Goal: Information Seeking & Learning: Find contact information

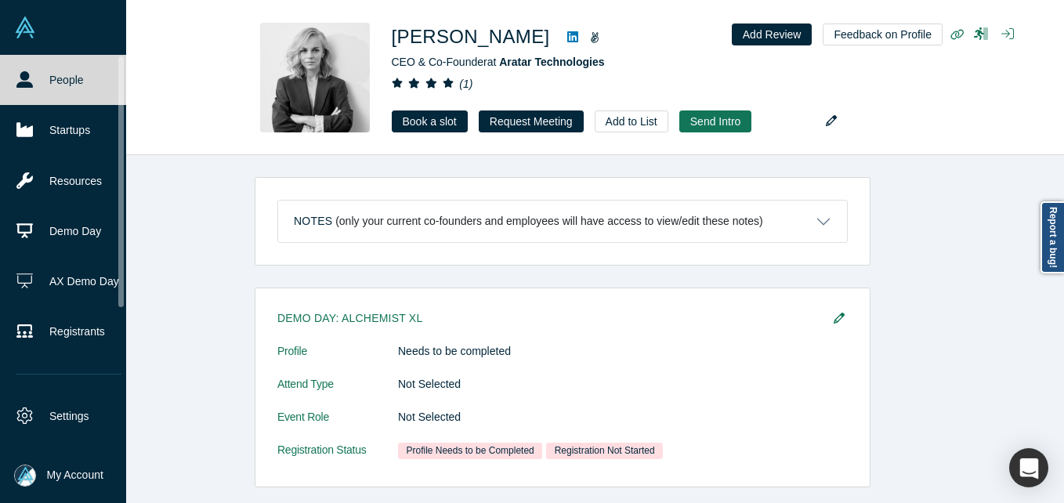
click at [24, 96] on link "People" at bounding box center [69, 80] width 138 height 50
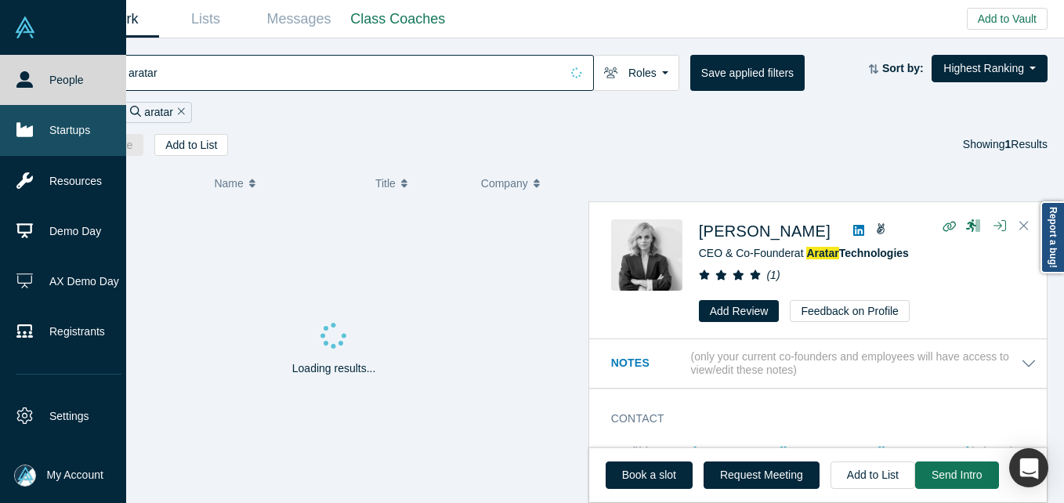
click at [85, 122] on link "Startups" at bounding box center [69, 130] width 138 height 50
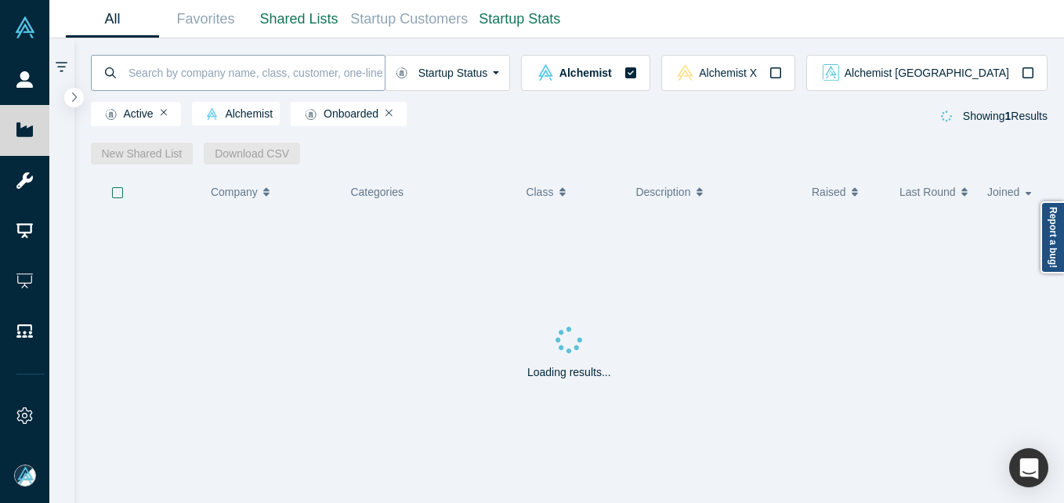
click at [213, 67] on input at bounding box center [256, 72] width 258 height 37
type input "cybernet"
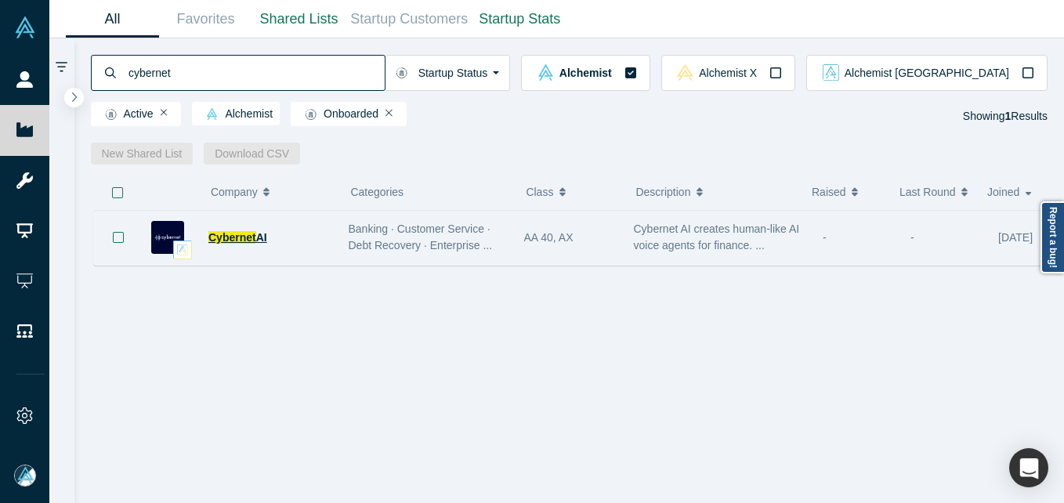
click at [248, 243] on span "Cybernet" at bounding box center [232, 237] width 48 height 13
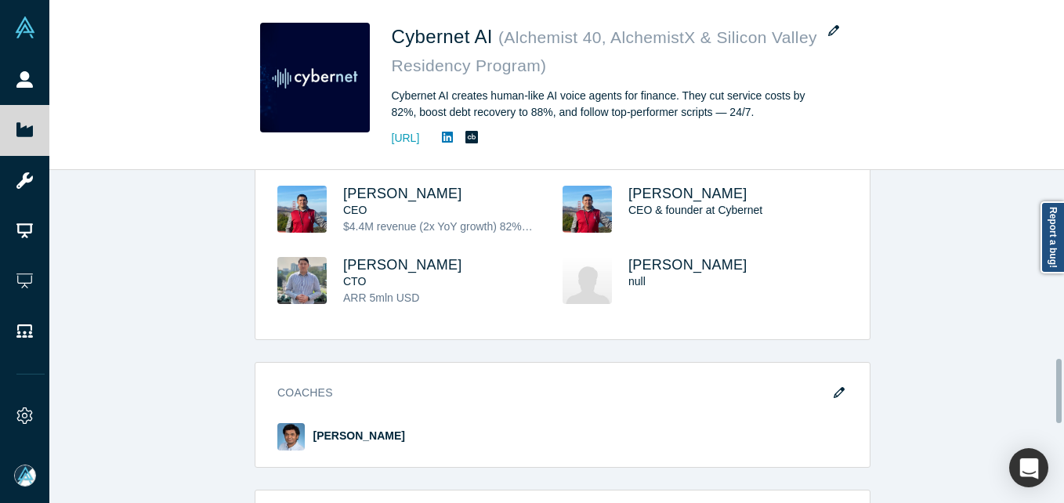
scroll to position [922, 0]
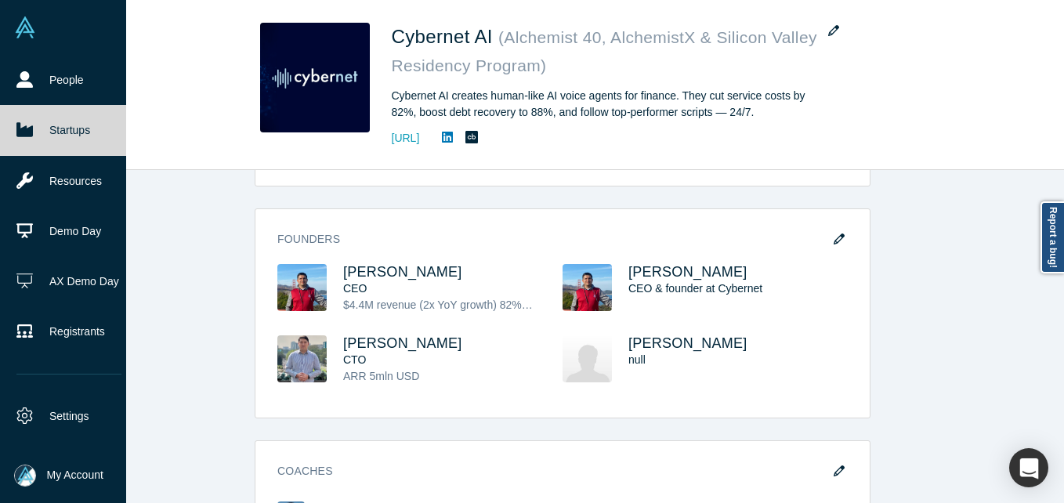
drag, startPoint x: 77, startPoint y: 78, endPoint x: 87, endPoint y: 5, distance: 72.8
click at [77, 78] on link "People" at bounding box center [69, 80] width 138 height 50
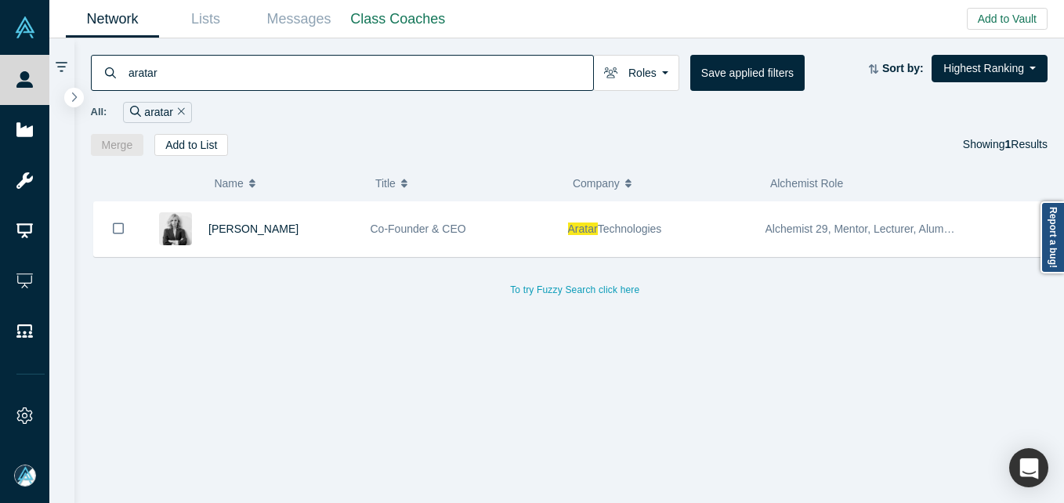
click at [288, 69] on input "aratar" at bounding box center [360, 72] width 466 height 37
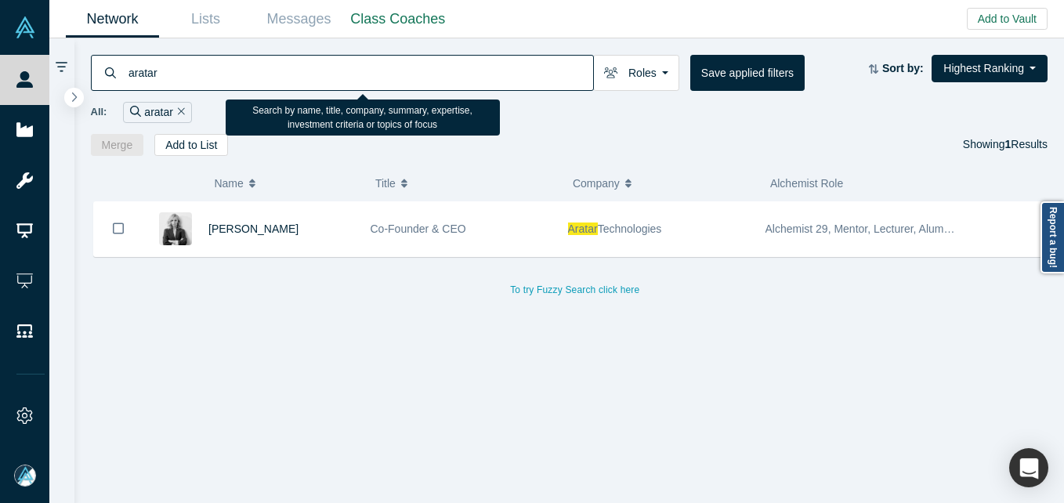
click at [288, 69] on input "aratar" at bounding box center [360, 72] width 466 height 37
paste input "[PERSON_NAME]"
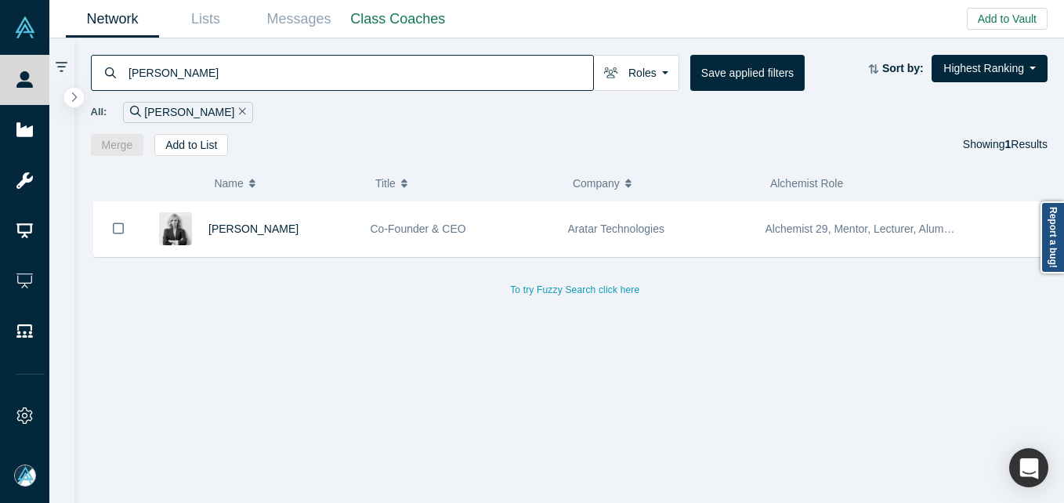
type input "[PERSON_NAME]"
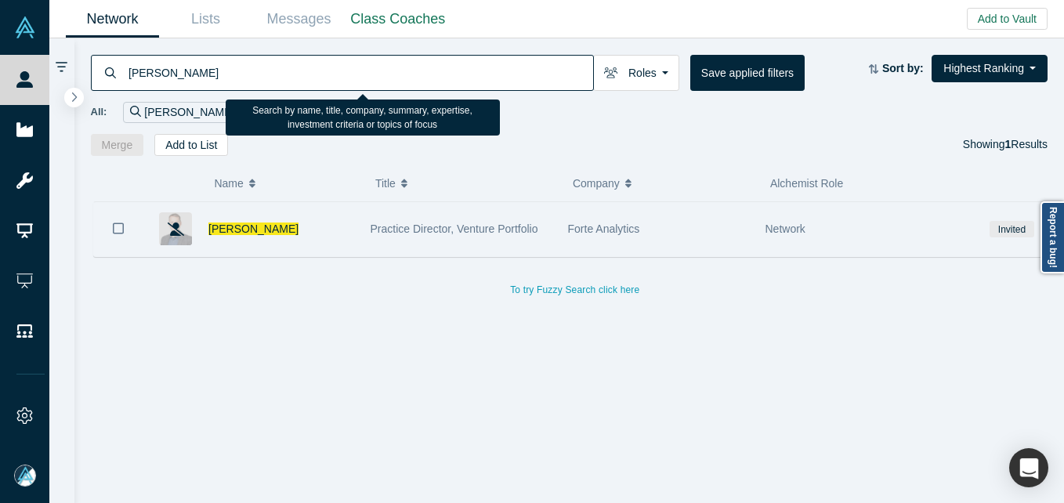
click at [241, 216] on div "[PERSON_NAME]" at bounding box center [281, 229] width 146 height 54
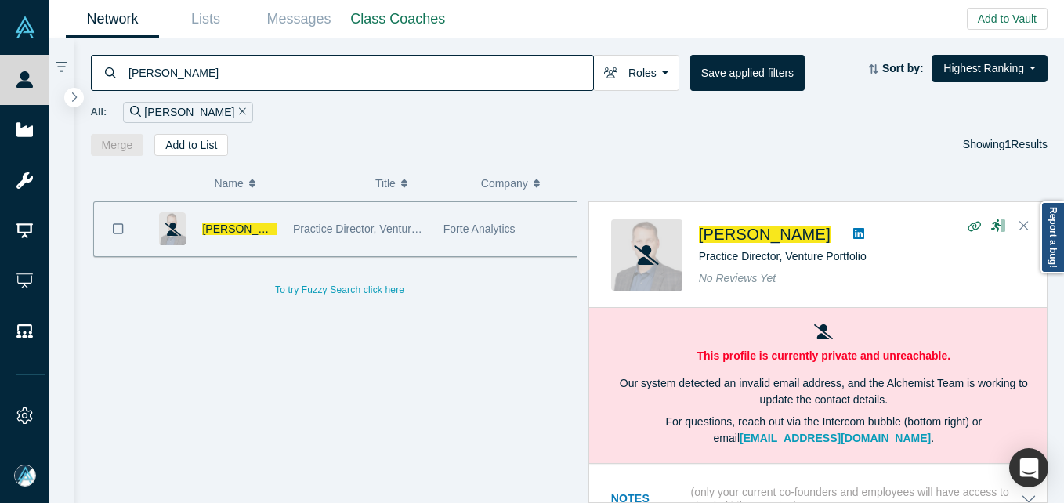
click at [234, 225] on span "[PERSON_NAME]" at bounding box center [247, 229] width 90 height 13
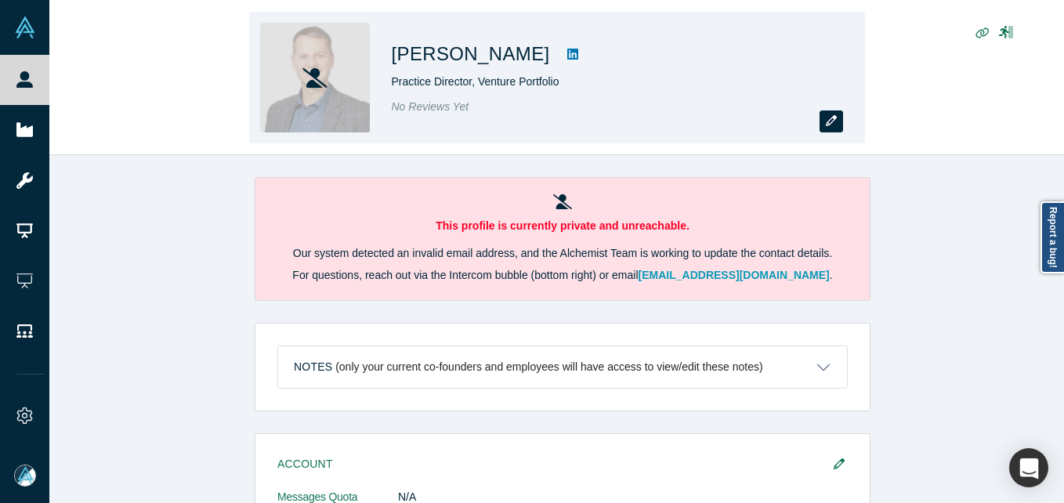
click at [835, 121] on icon "button" at bounding box center [831, 120] width 11 height 11
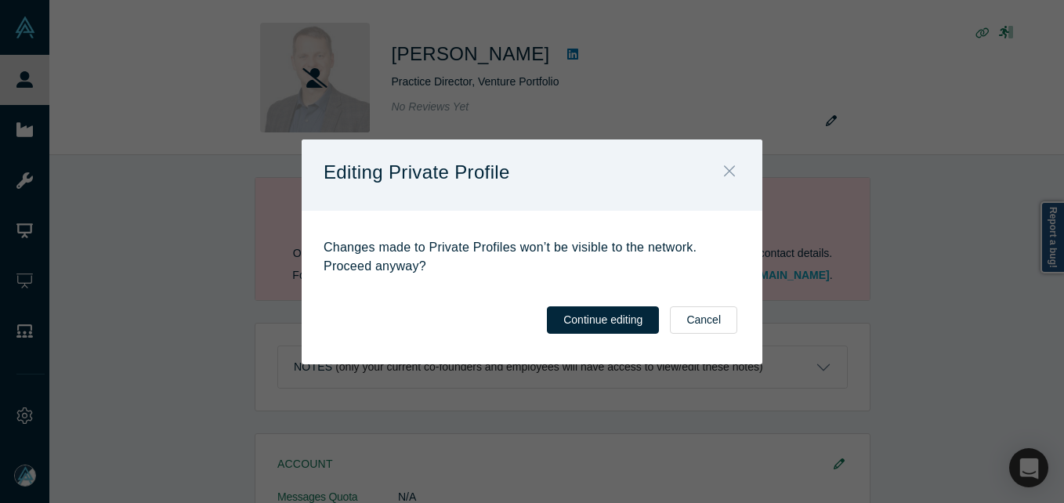
click at [744, 177] on button "Close" at bounding box center [729, 173] width 33 height 34
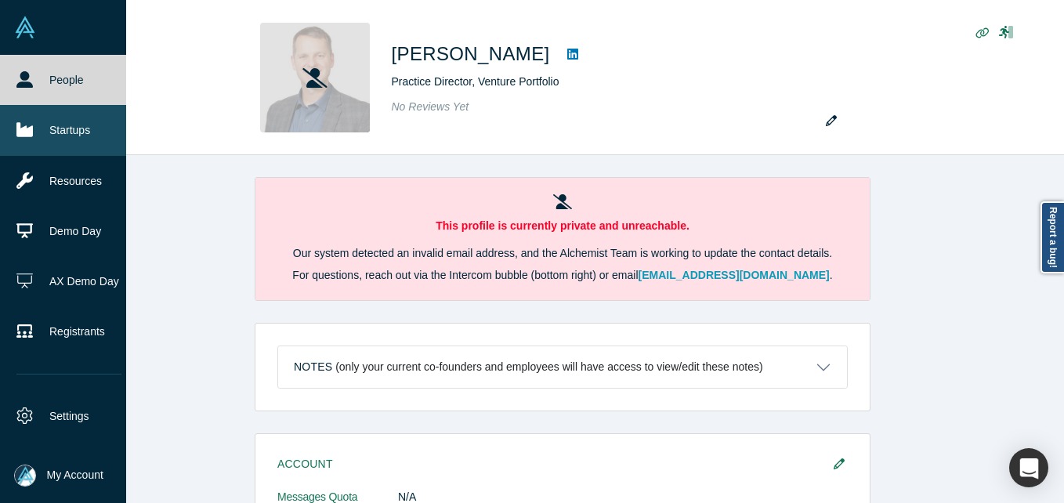
click at [45, 85] on link "People" at bounding box center [69, 80] width 138 height 50
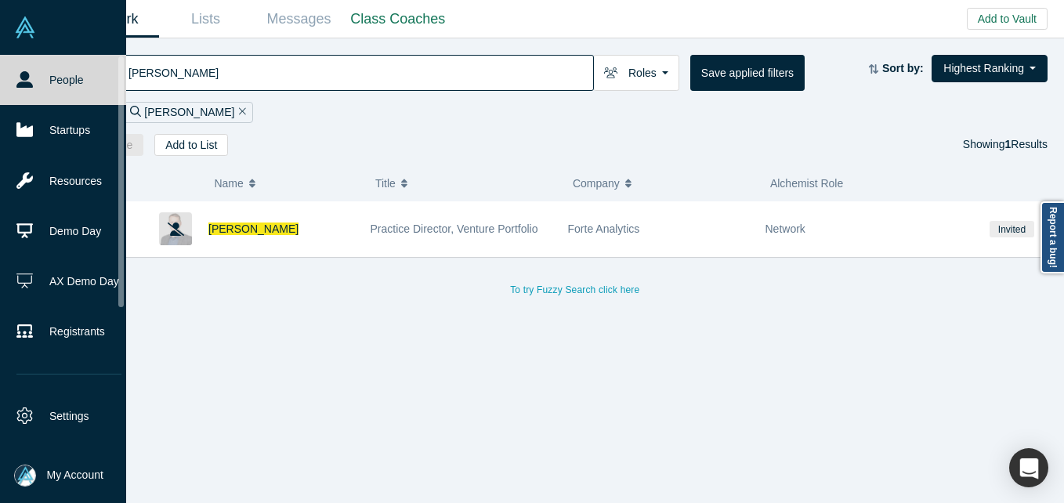
click at [31, 69] on link "People" at bounding box center [69, 80] width 138 height 50
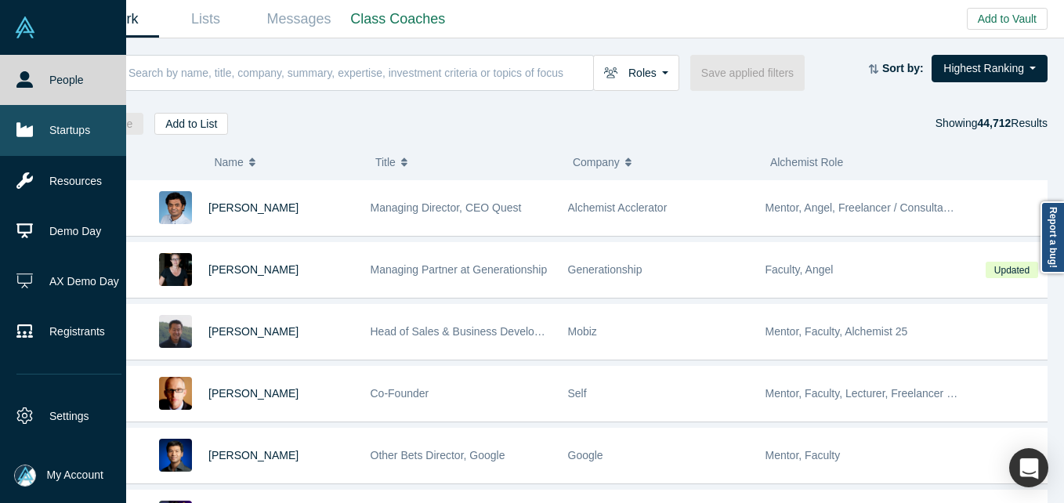
click at [34, 132] on link "Startups" at bounding box center [69, 130] width 138 height 50
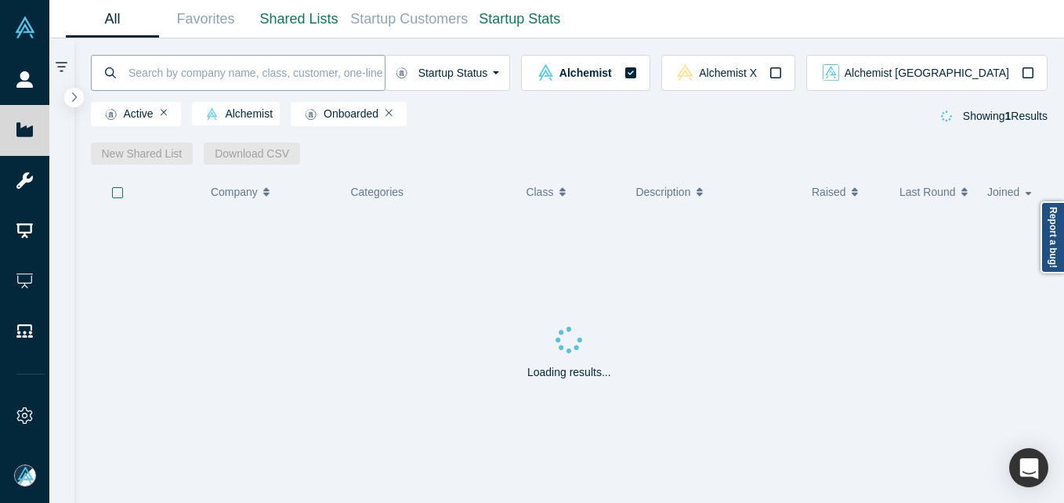
click at [324, 78] on input at bounding box center [256, 72] width 258 height 37
type input "cybernet"
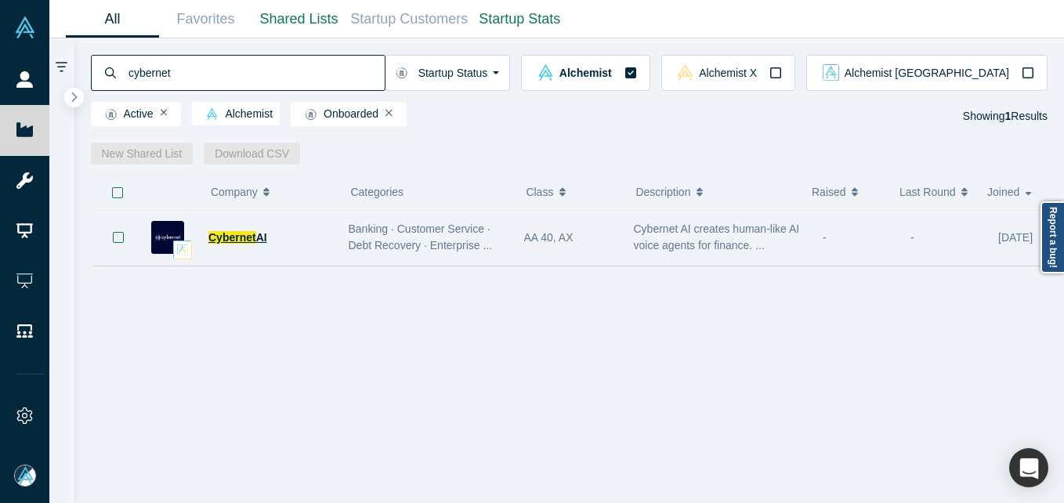
click at [256, 231] on span "AI" at bounding box center [261, 237] width 11 height 13
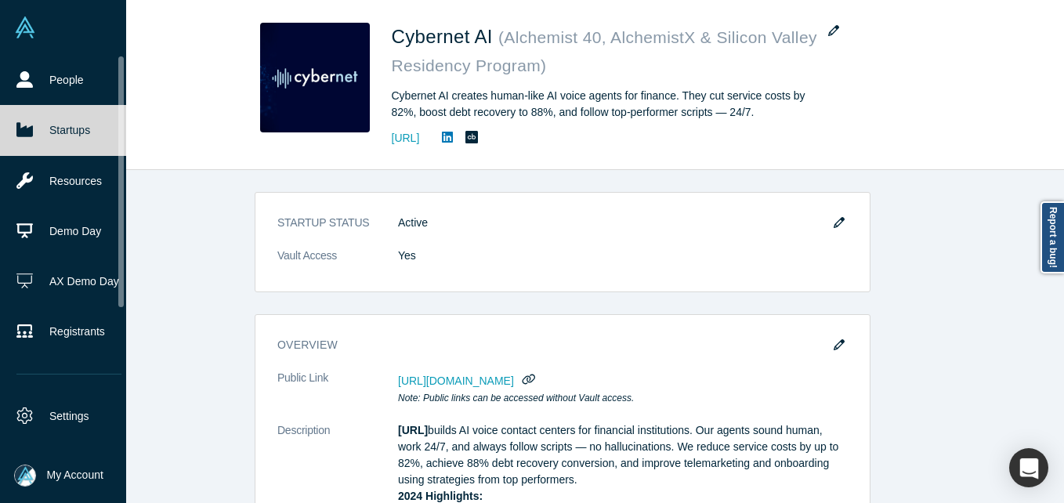
drag, startPoint x: 38, startPoint y: 79, endPoint x: 81, endPoint y: 0, distance: 90.1
click at [38, 78] on link "People" at bounding box center [69, 80] width 138 height 50
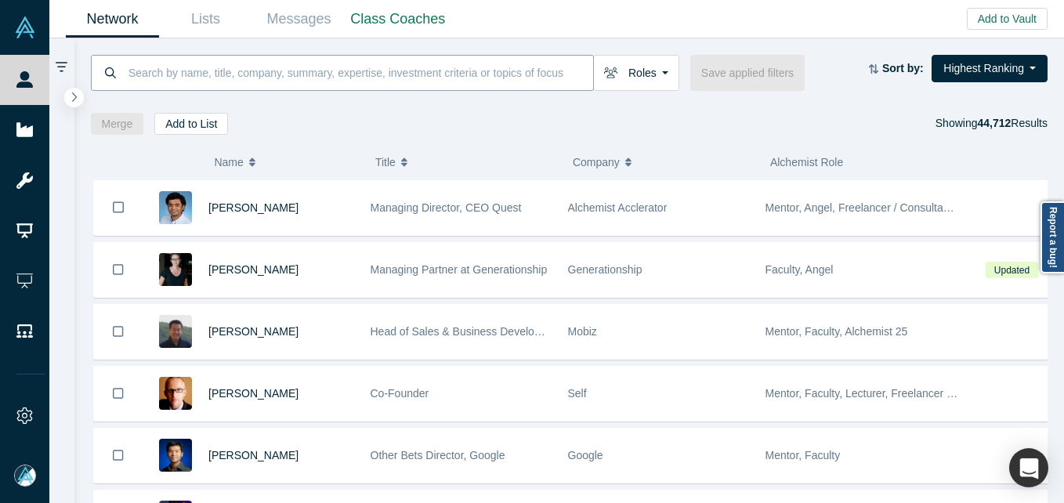
click at [171, 77] on input at bounding box center [360, 72] width 466 height 37
paste input "[PERSON_NAME]"
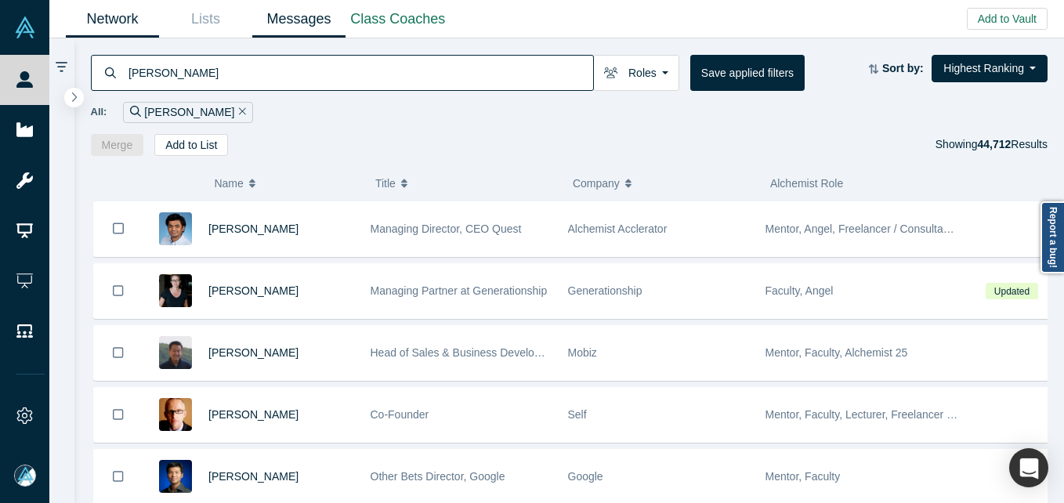
type input "[PERSON_NAME]"
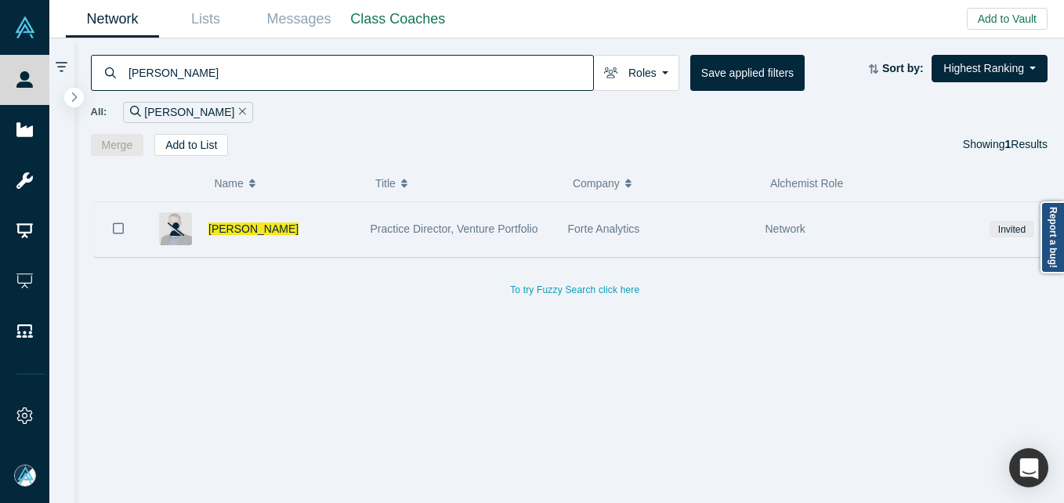
click at [271, 239] on div "[PERSON_NAME]" at bounding box center [281, 229] width 146 height 54
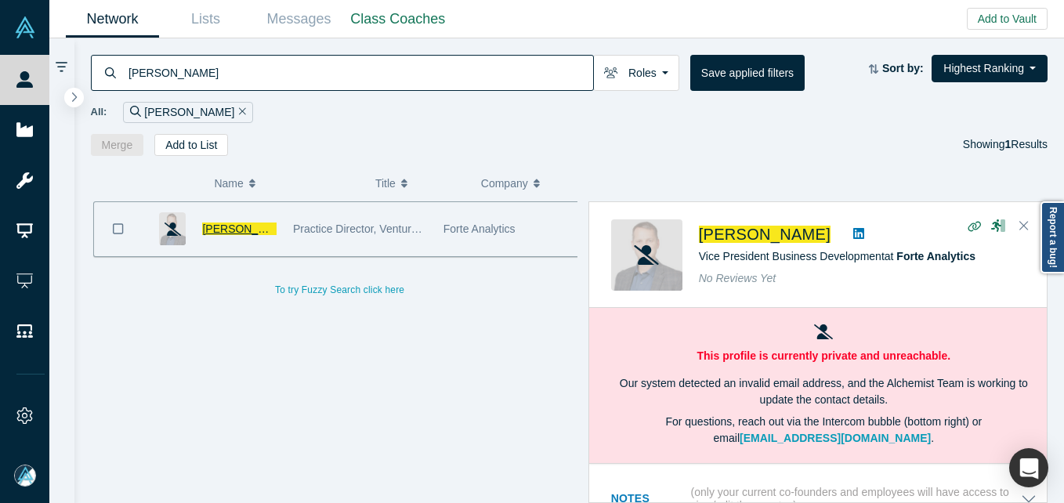
click at [268, 230] on span "[PERSON_NAME]" at bounding box center [247, 229] width 90 height 13
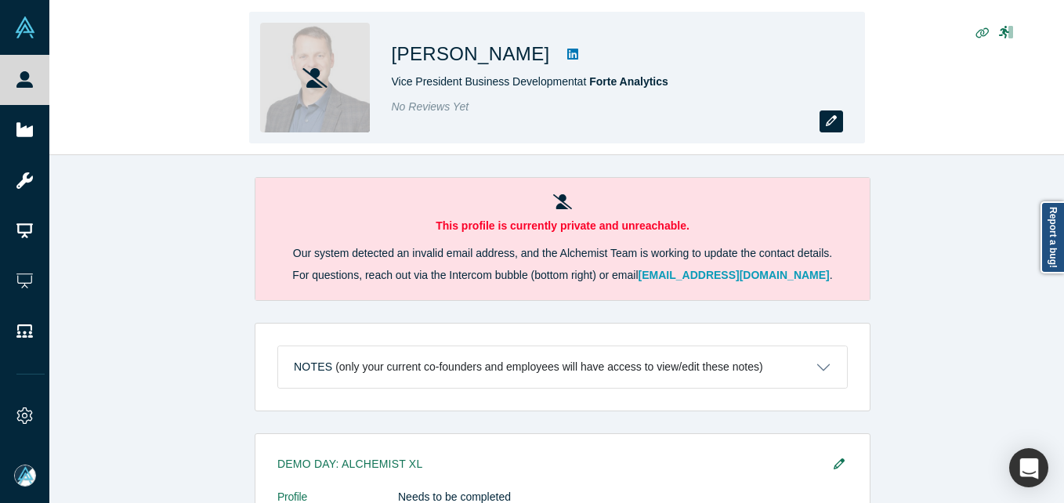
click at [826, 117] on icon "button" at bounding box center [831, 120] width 11 height 11
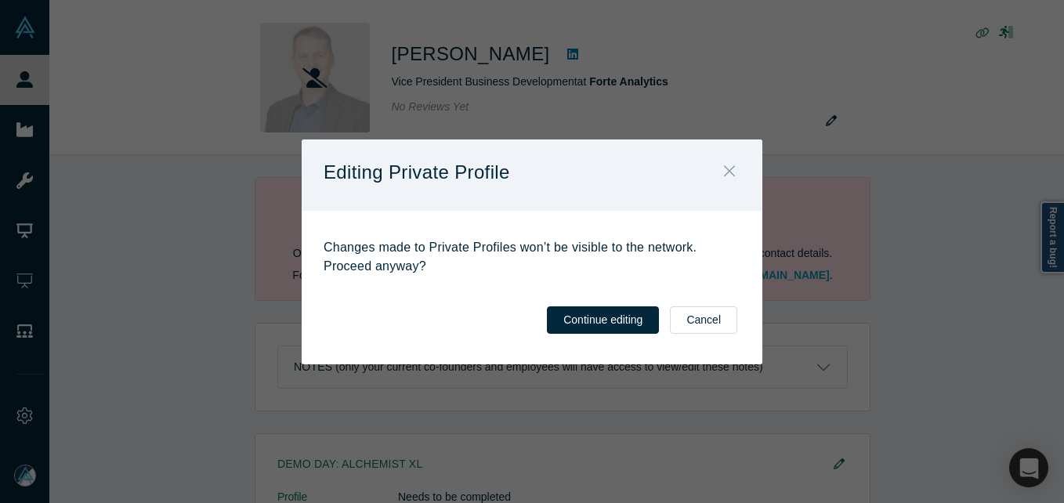
click at [736, 172] on button "Close" at bounding box center [729, 173] width 33 height 34
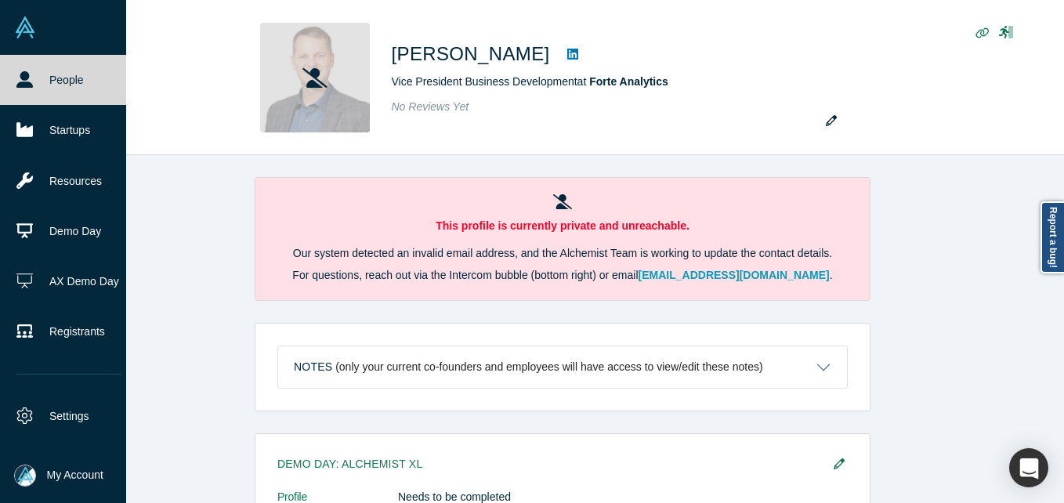
click at [40, 91] on link "People" at bounding box center [69, 80] width 138 height 50
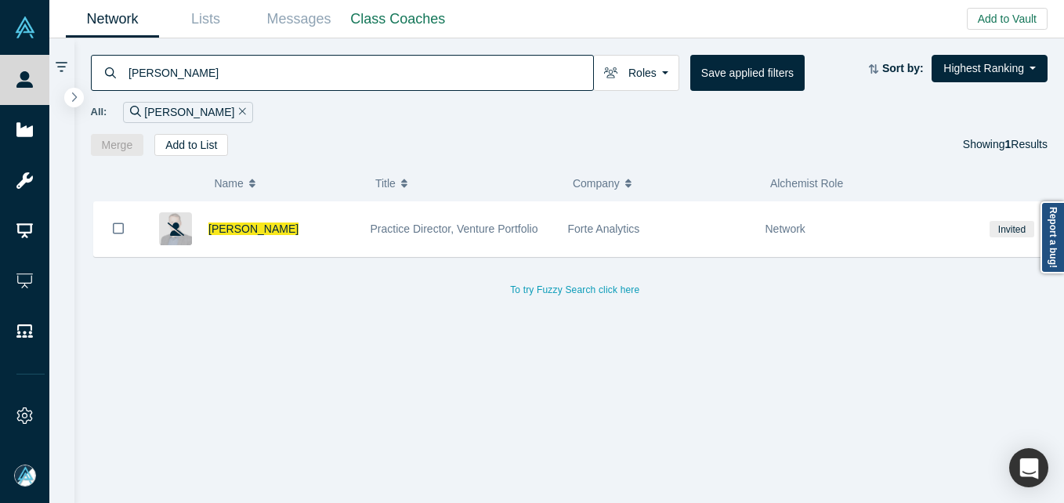
click at [375, 82] on input "[PERSON_NAME]" at bounding box center [360, 72] width 466 height 37
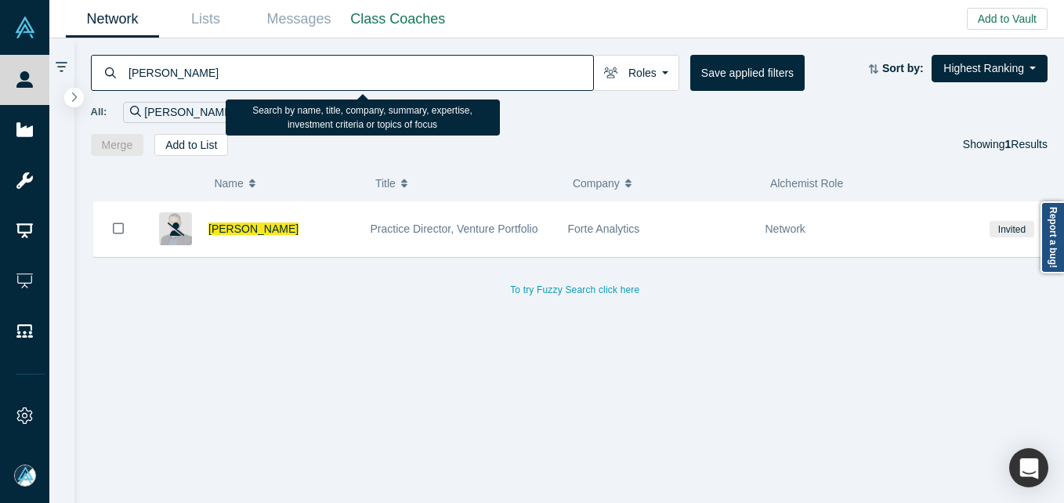
click at [375, 82] on input "[PERSON_NAME]" at bounding box center [360, 72] width 466 height 37
paste input "[PERSON_NAME]"
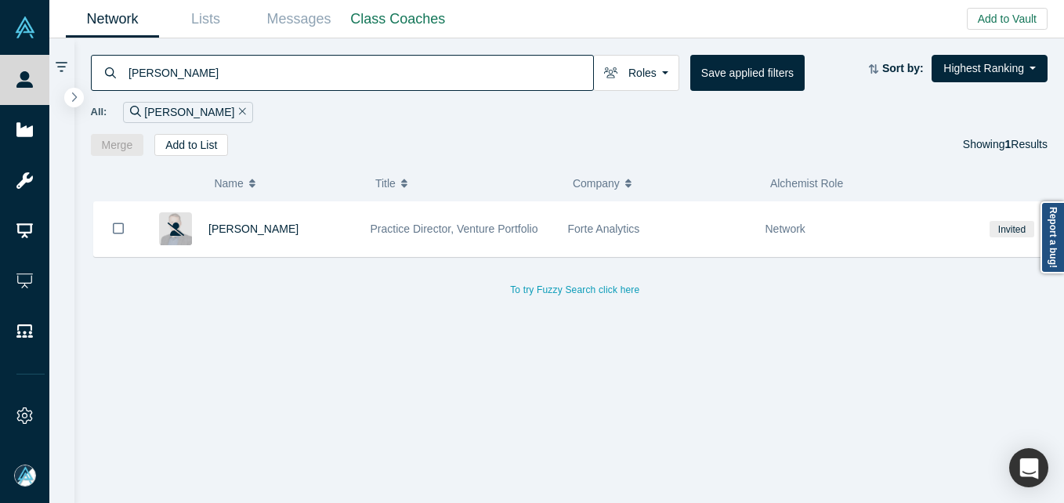
type input "[PERSON_NAME]"
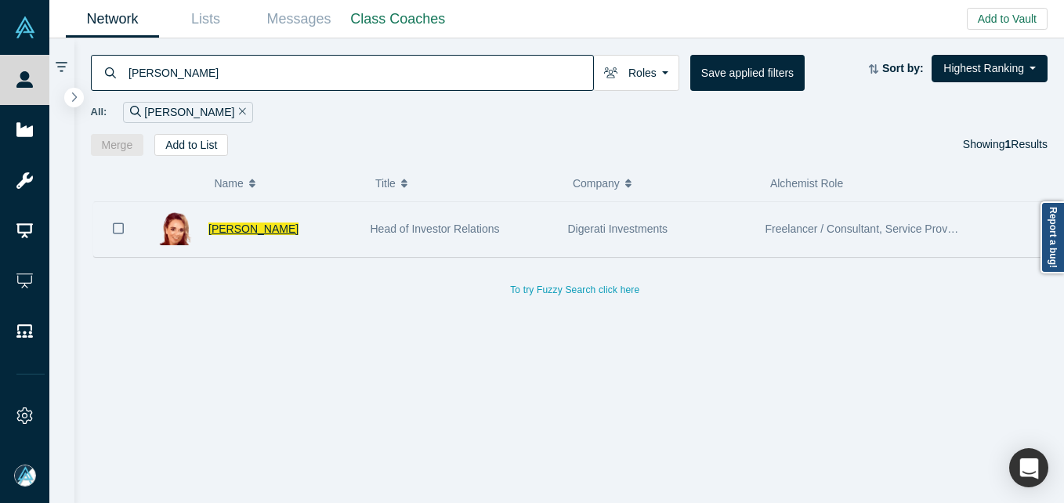
click at [259, 226] on span "[PERSON_NAME]" at bounding box center [253, 229] width 90 height 13
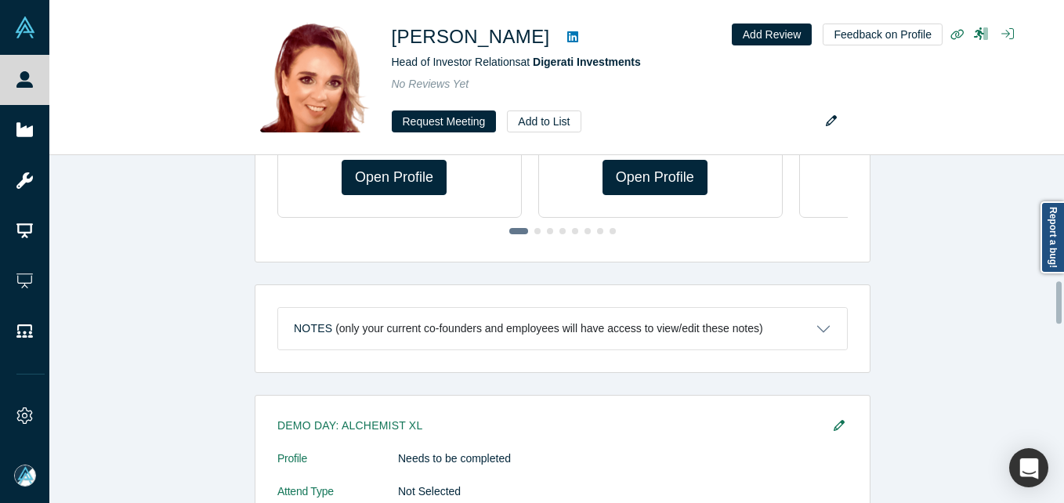
scroll to position [1048, 0]
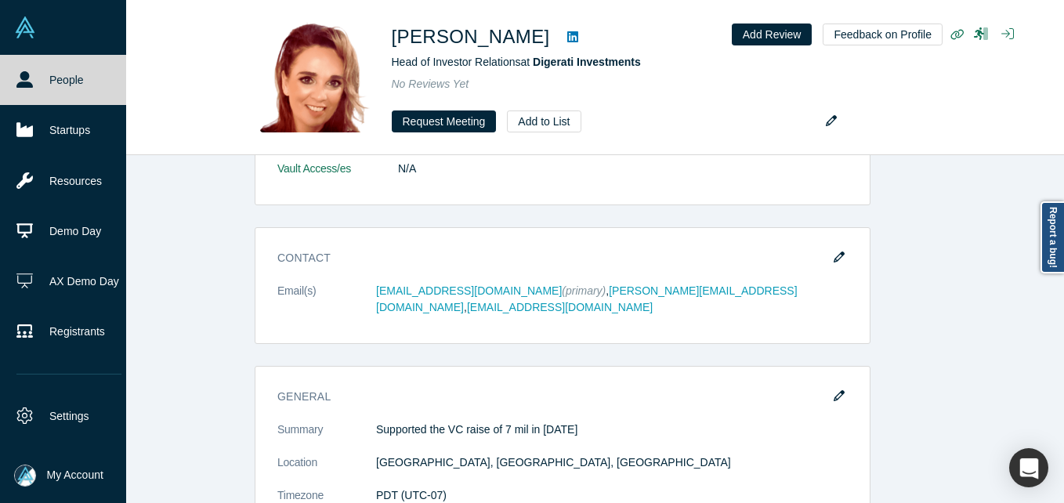
click at [16, 88] on link "People" at bounding box center [69, 80] width 138 height 50
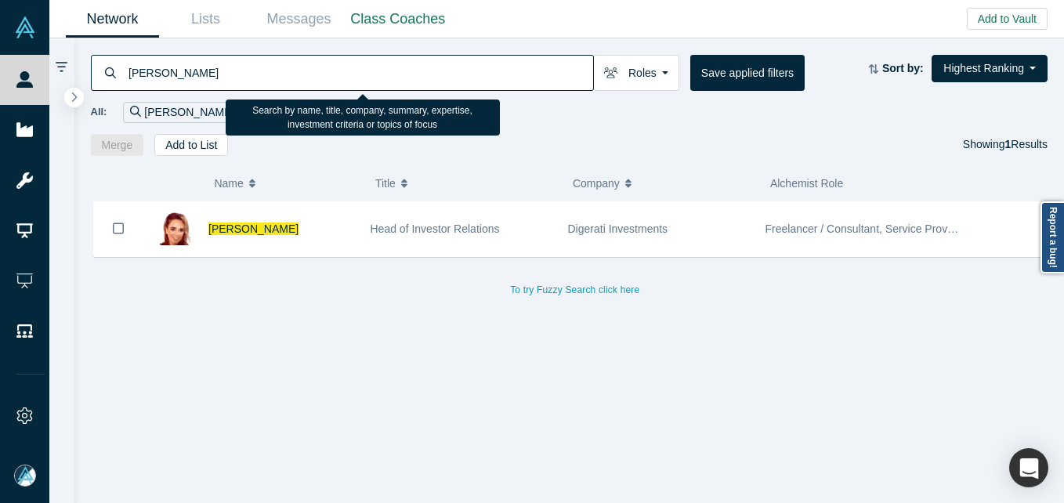
click at [244, 63] on input "[PERSON_NAME]" at bounding box center [360, 72] width 466 height 37
click at [245, 63] on input "[PERSON_NAME]" at bounding box center [360, 72] width 466 height 37
paste input "Chikodi Chim"
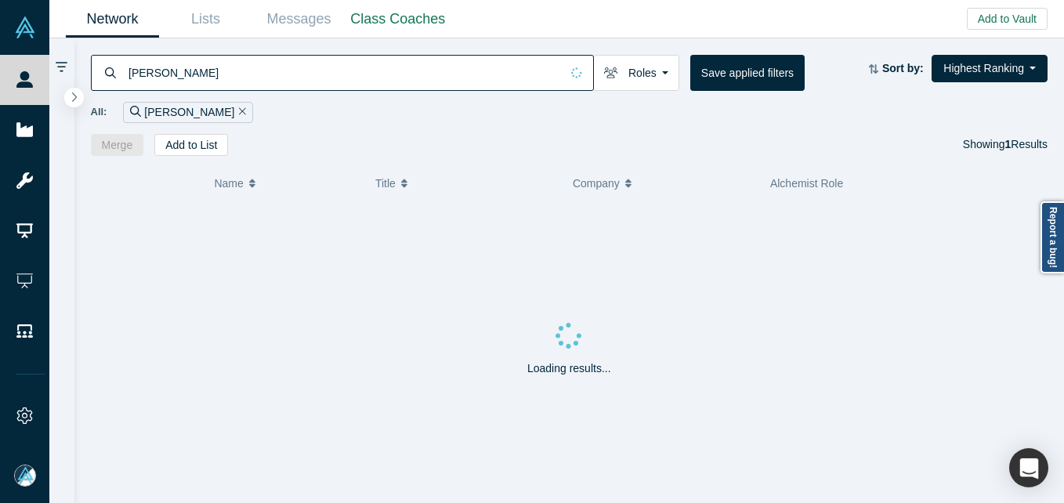
type input "[PERSON_NAME]"
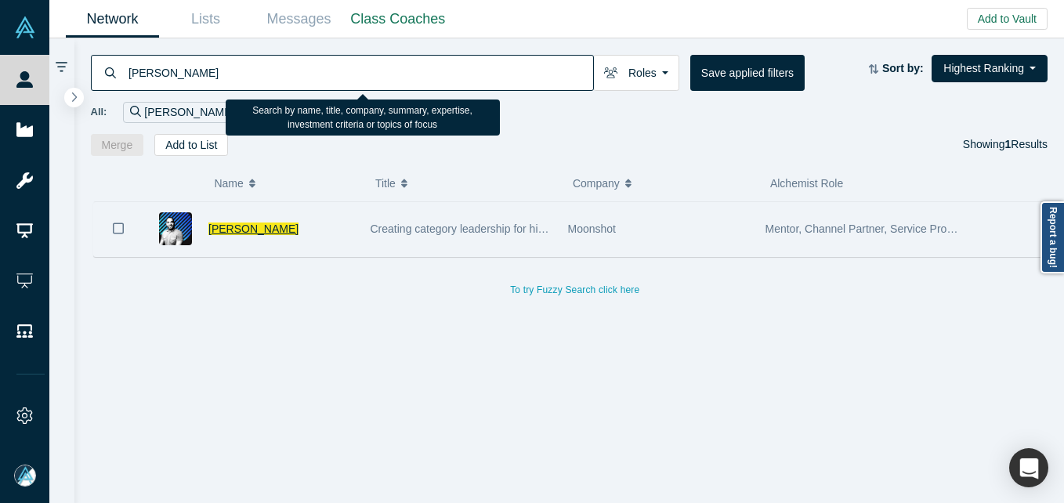
click at [241, 223] on span "[PERSON_NAME]" at bounding box center [253, 229] width 90 height 13
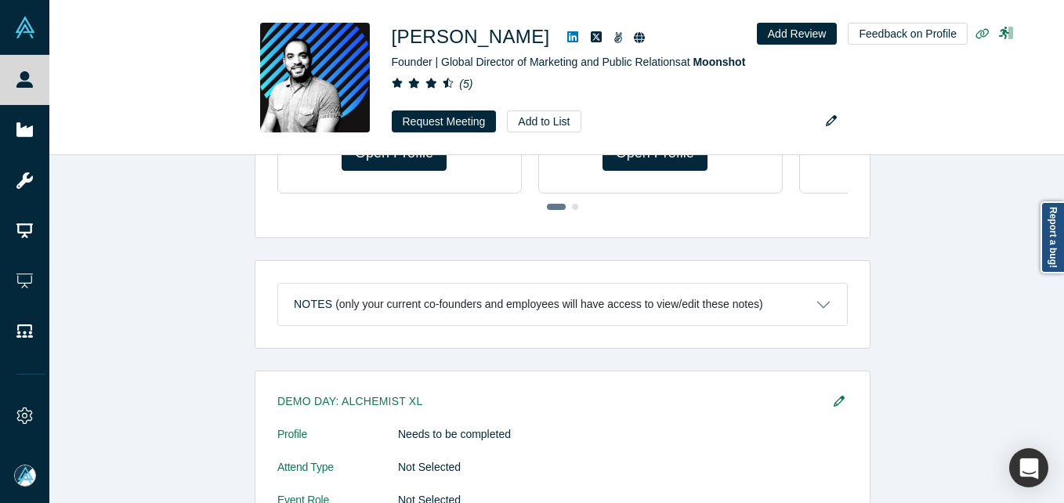
scroll to position [1072, 0]
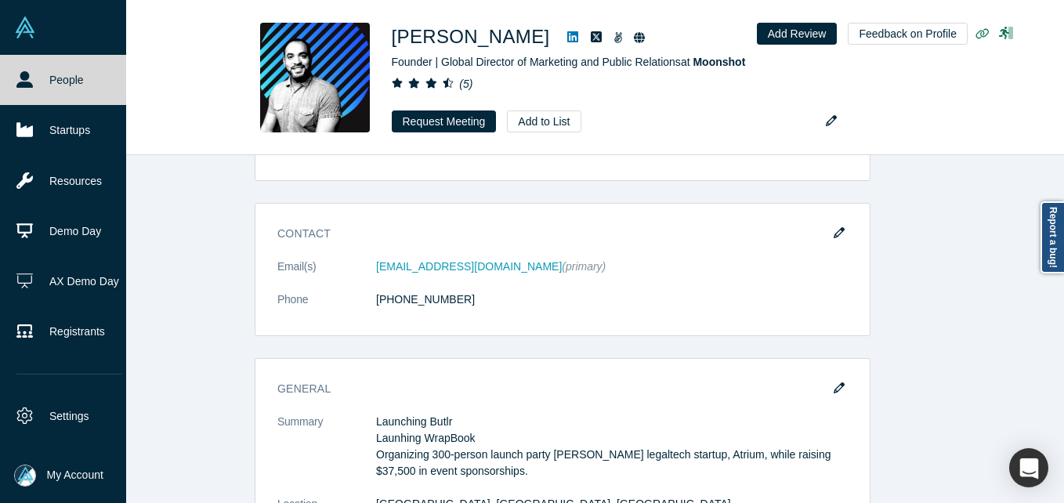
click at [19, 82] on icon at bounding box center [24, 79] width 16 height 16
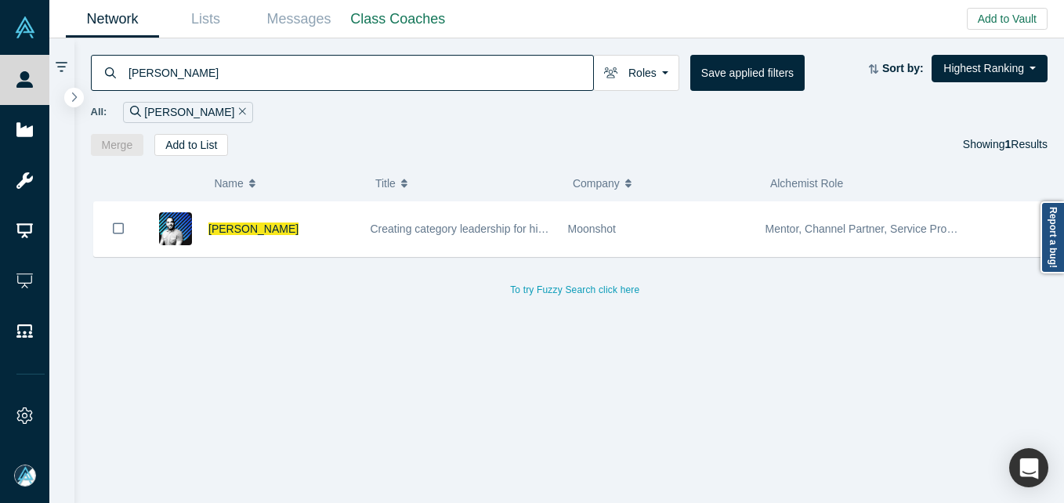
click at [265, 74] on input "[PERSON_NAME]" at bounding box center [360, 72] width 466 height 37
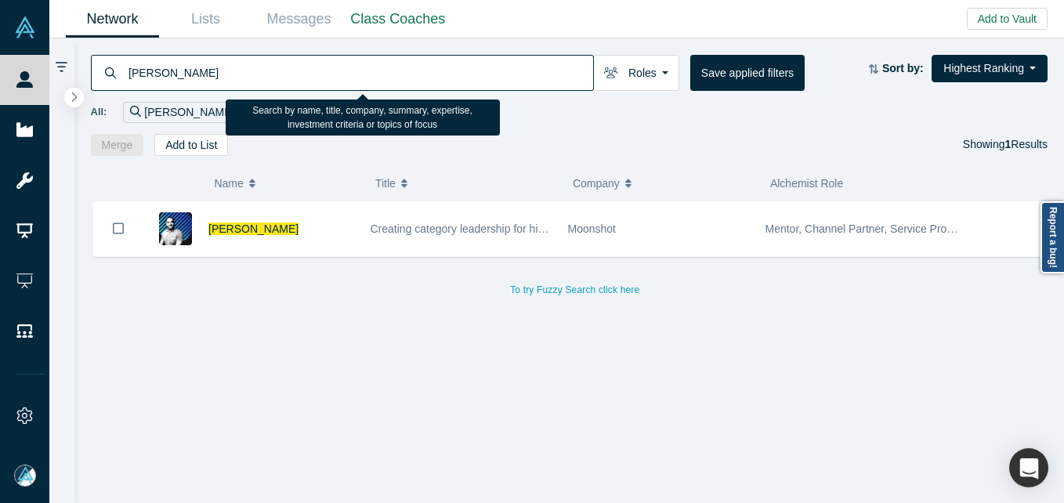
click at [265, 74] on input "[PERSON_NAME]" at bounding box center [360, 72] width 466 height 37
paste input "[PERSON_NAME]"
type input "[PERSON_NAME]"
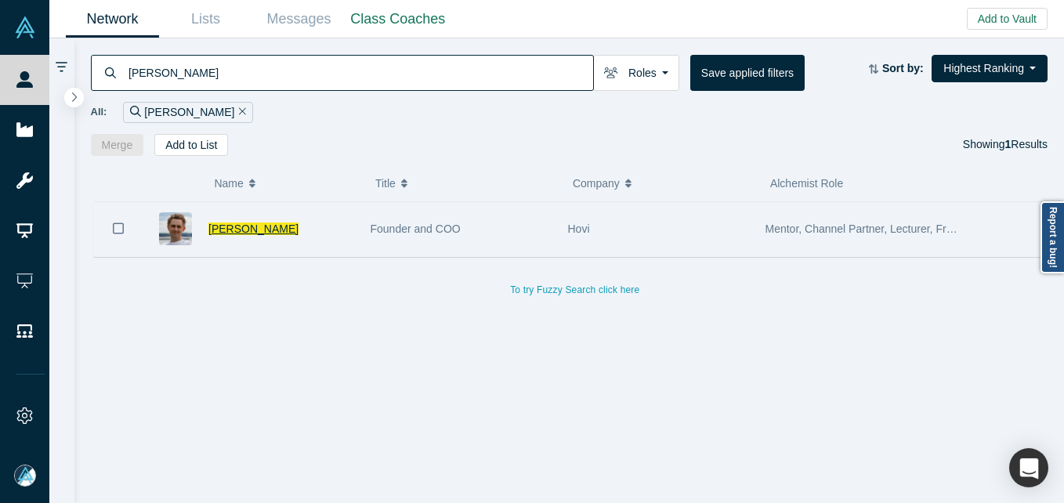
click at [255, 230] on span "[PERSON_NAME]" at bounding box center [253, 229] width 90 height 13
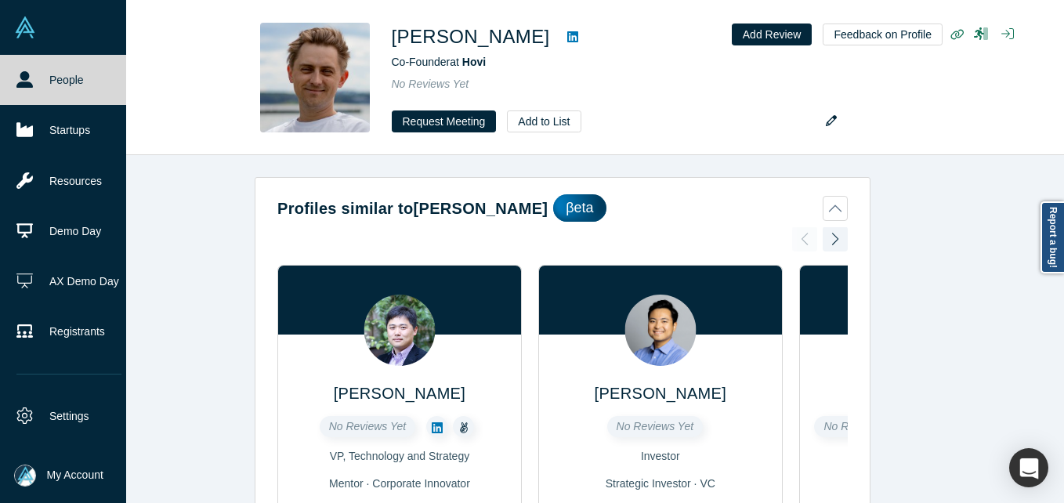
click at [25, 86] on icon at bounding box center [24, 79] width 16 height 16
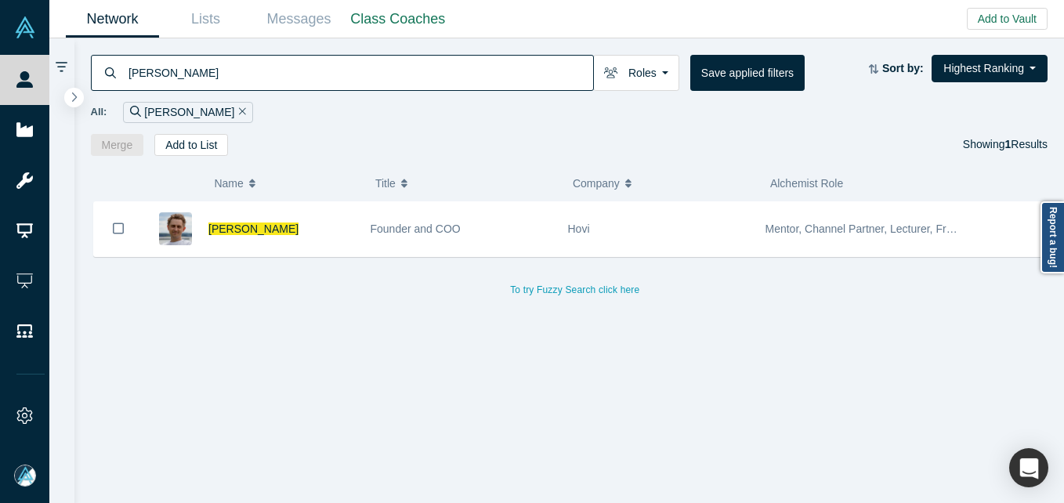
click at [487, 57] on input "[PERSON_NAME]" at bounding box center [360, 72] width 466 height 37
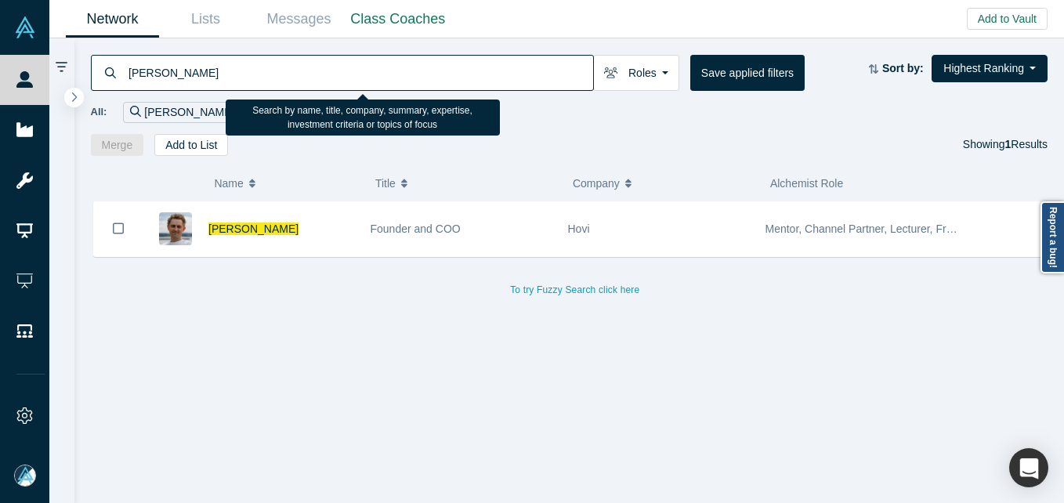
click at [487, 57] on input "[PERSON_NAME]" at bounding box center [360, 72] width 466 height 37
paste input "[PERSON_NAME]"
click at [257, 74] on input "[PERSON_NAME]" at bounding box center [360, 72] width 466 height 37
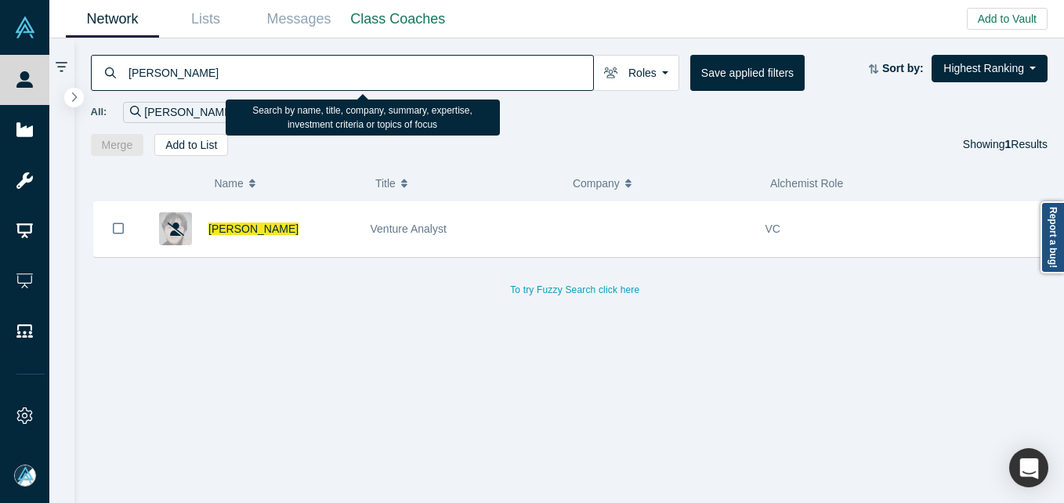
click at [257, 74] on input "[PERSON_NAME]" at bounding box center [360, 72] width 466 height 37
paste input "[PERSON_NAME]"
type input "[PERSON_NAME]"
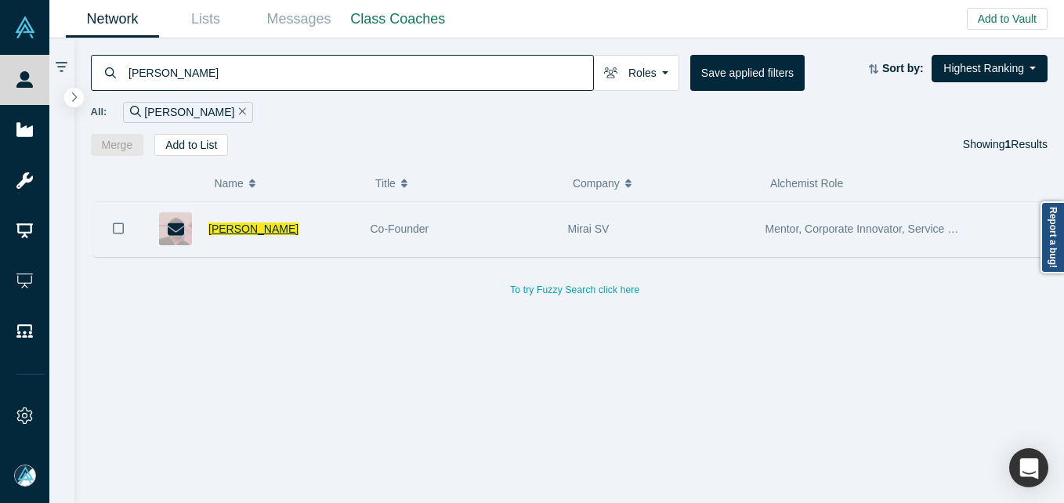
click at [230, 230] on span "[PERSON_NAME]" at bounding box center [253, 229] width 90 height 13
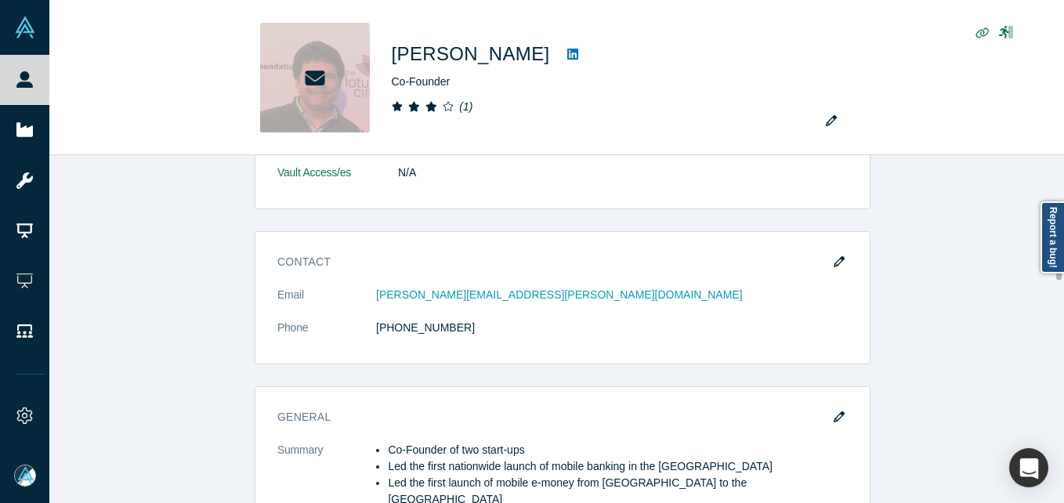
scroll to position [392, 0]
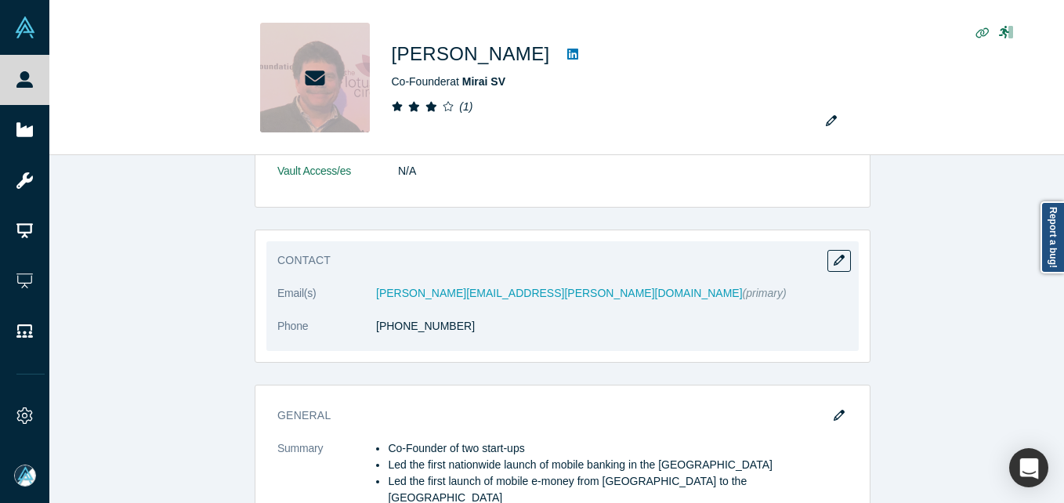
click at [319, 324] on dt "Phone" at bounding box center [326, 334] width 99 height 33
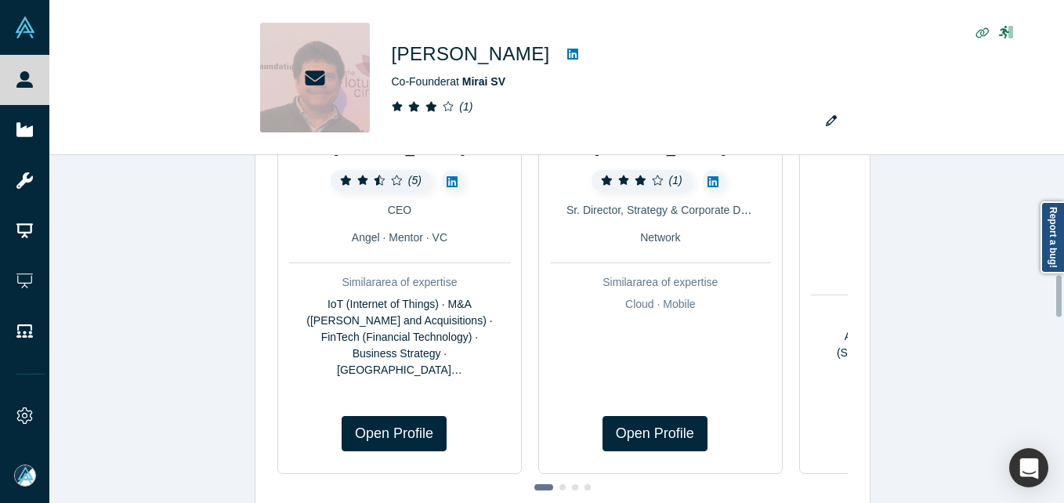
scroll to position [1002, 0]
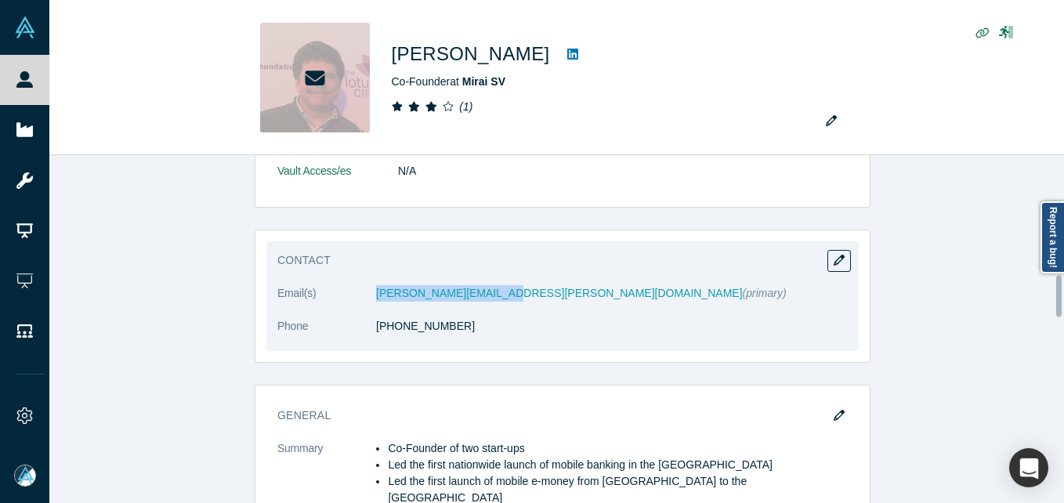
drag, startPoint x: 340, startPoint y: 283, endPoint x: 483, endPoint y: 295, distance: 143.1
click at [483, 295] on div "Contact Email(s) [PERSON_NAME][EMAIL_ADDRESS][PERSON_NAME][DOMAIN_NAME] (primar…" at bounding box center [562, 296] width 592 height 110
copy dl "[PERSON_NAME][EMAIL_ADDRESS][PERSON_NAME][DOMAIN_NAME]"
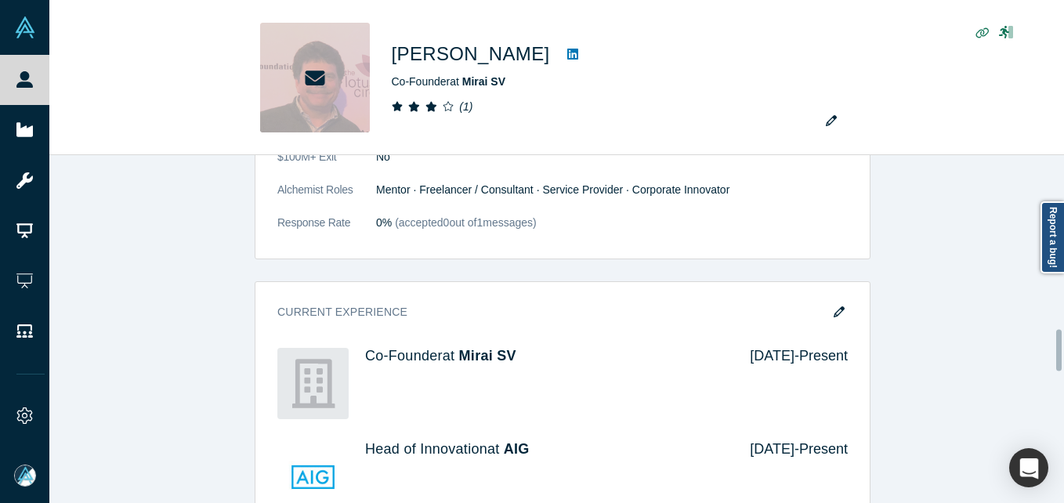
scroll to position [1472, 0]
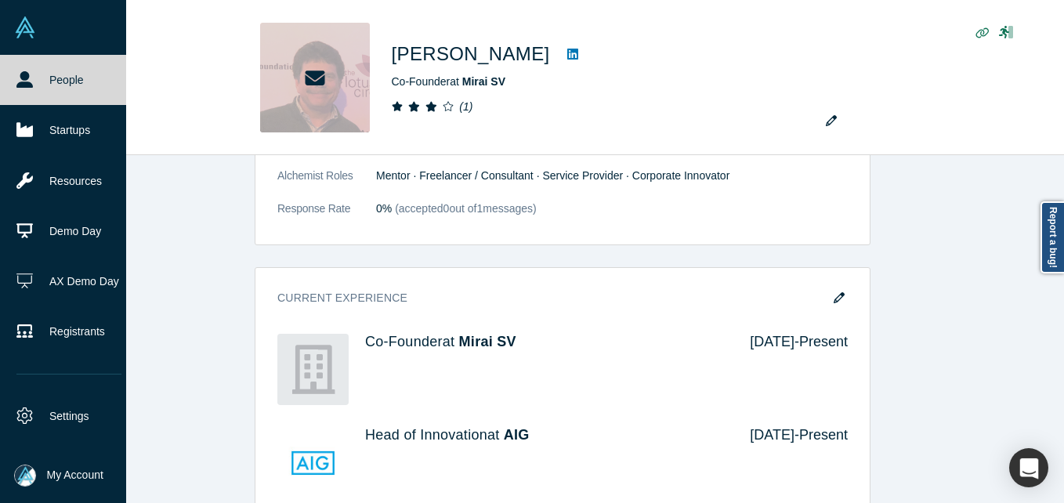
click at [20, 76] on icon at bounding box center [24, 79] width 16 height 16
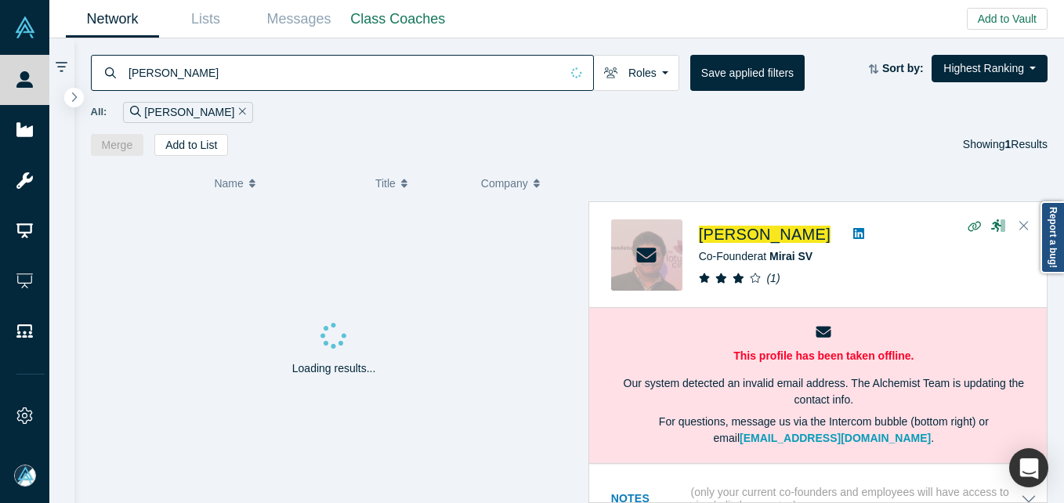
click at [356, 71] on input "[PERSON_NAME]" at bounding box center [343, 72] width 433 height 37
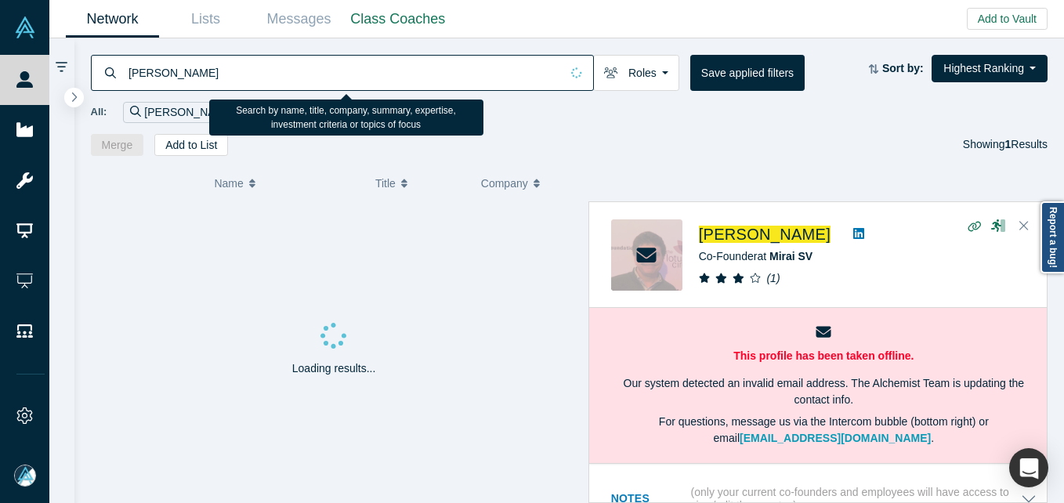
click at [356, 71] on input "[PERSON_NAME]" at bounding box center [343, 72] width 433 height 37
paste input "[PERSON_NAME]"
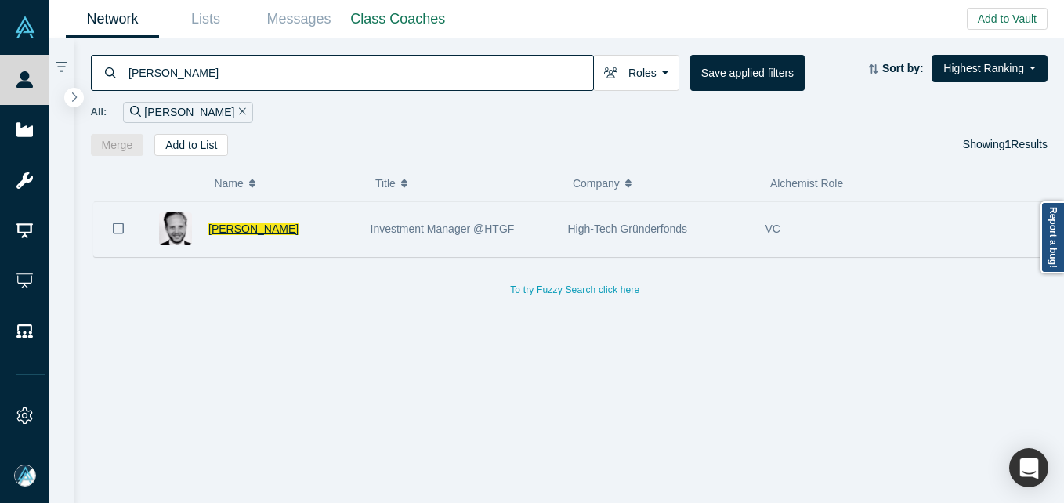
type input "[PERSON_NAME]"
click at [263, 226] on span "[PERSON_NAME]" at bounding box center [253, 229] width 90 height 13
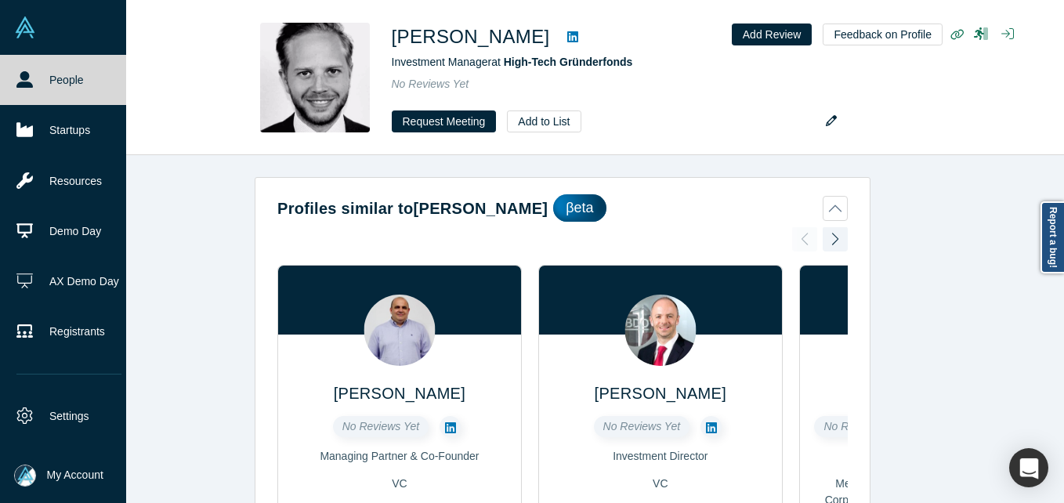
click at [48, 77] on link "People" at bounding box center [69, 80] width 138 height 50
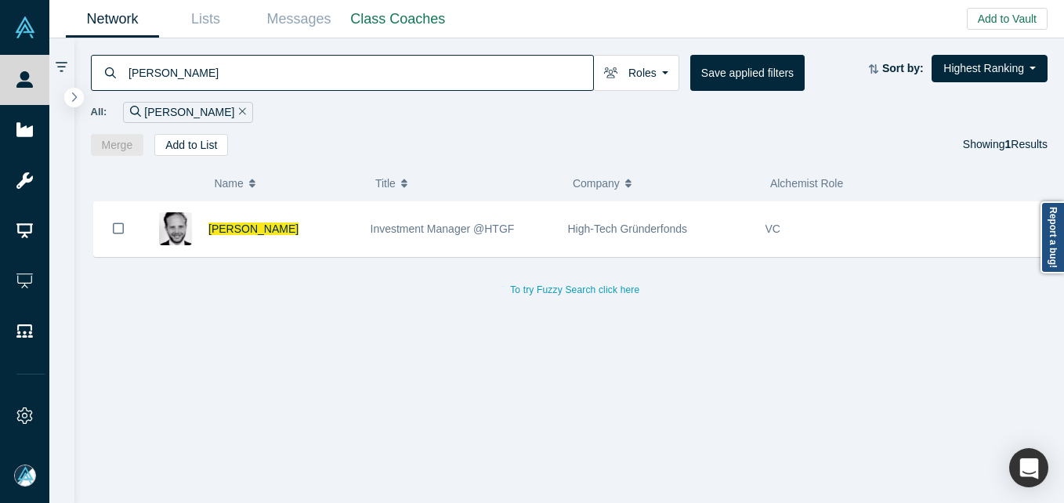
click at [252, 75] on input "[PERSON_NAME]" at bounding box center [360, 72] width 466 height 37
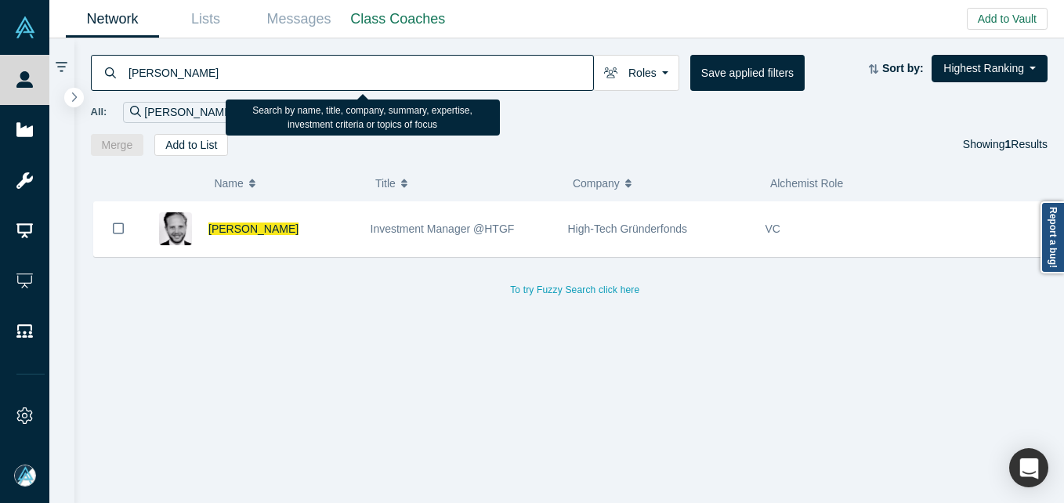
click at [252, 75] on input "[PERSON_NAME]" at bounding box center [360, 72] width 466 height 37
paste input "[PERSON_NAME]"
type input "[PERSON_NAME]"
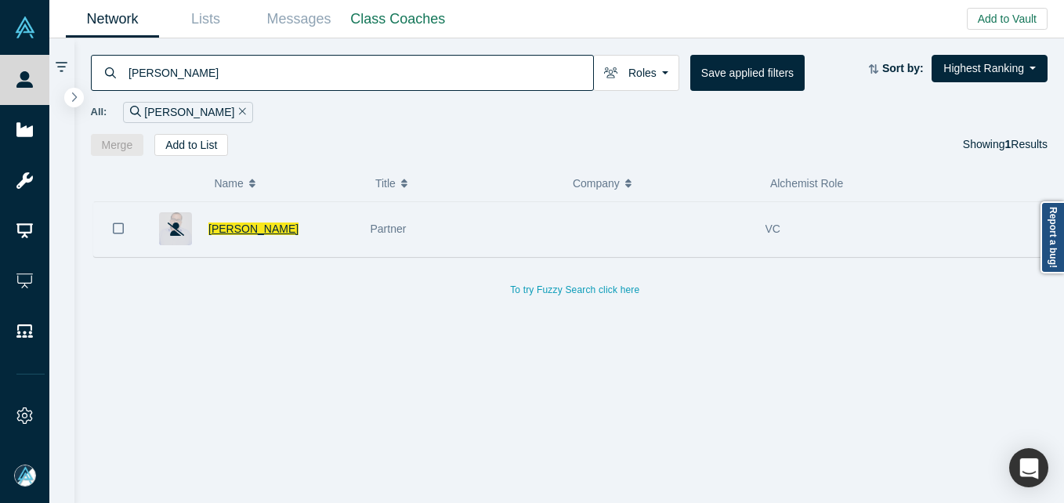
click at [270, 229] on span "[PERSON_NAME]" at bounding box center [253, 229] width 90 height 13
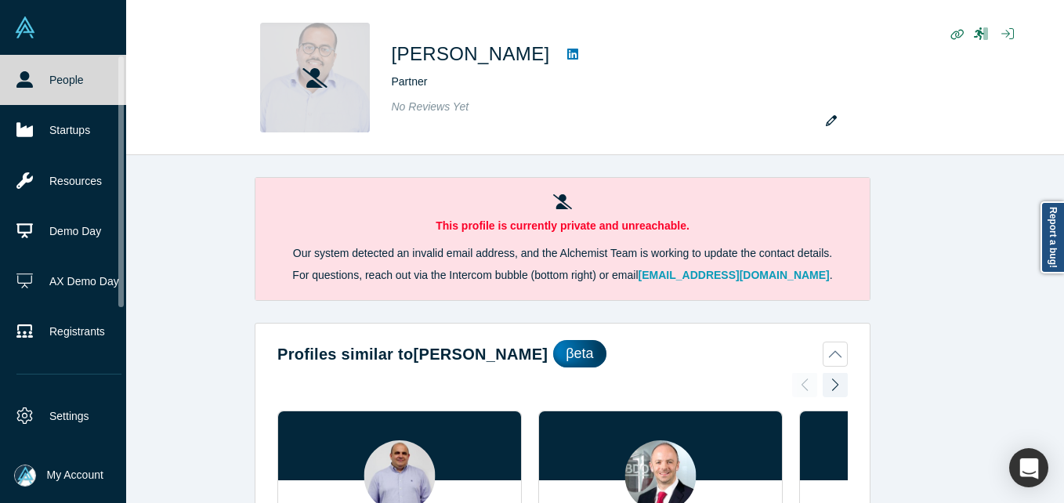
click at [47, 80] on link "People" at bounding box center [69, 80] width 138 height 50
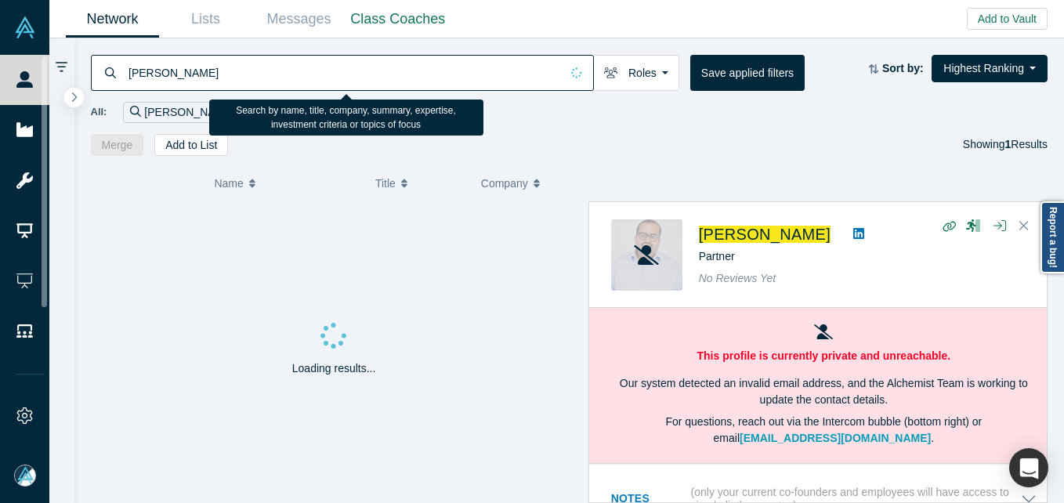
click at [356, 78] on input "[PERSON_NAME]" at bounding box center [343, 72] width 433 height 37
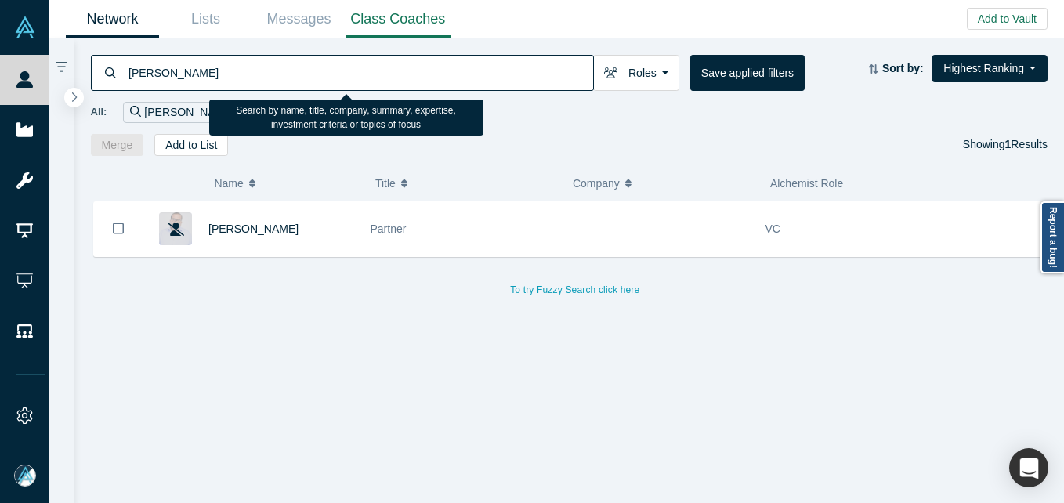
type input "[PERSON_NAME]"
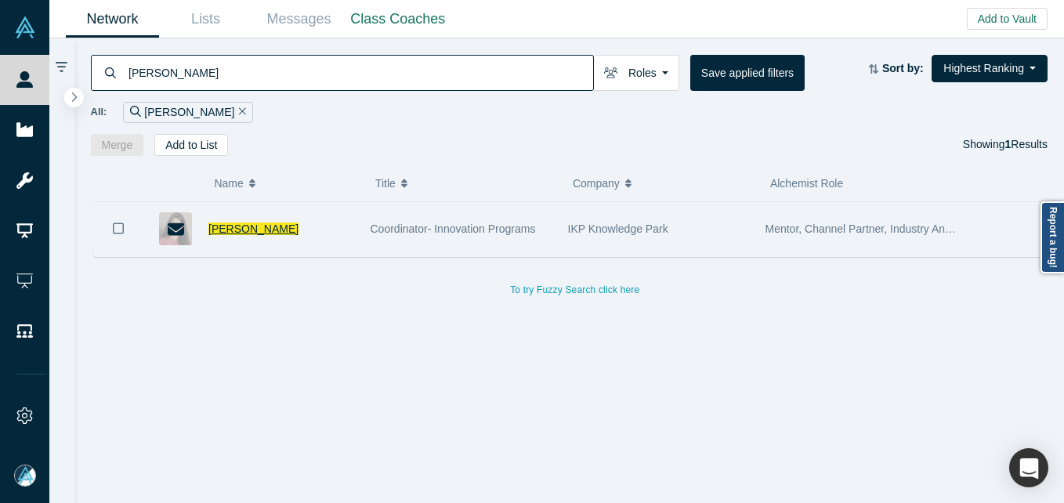
click at [256, 231] on span "[PERSON_NAME]" at bounding box center [253, 229] width 90 height 13
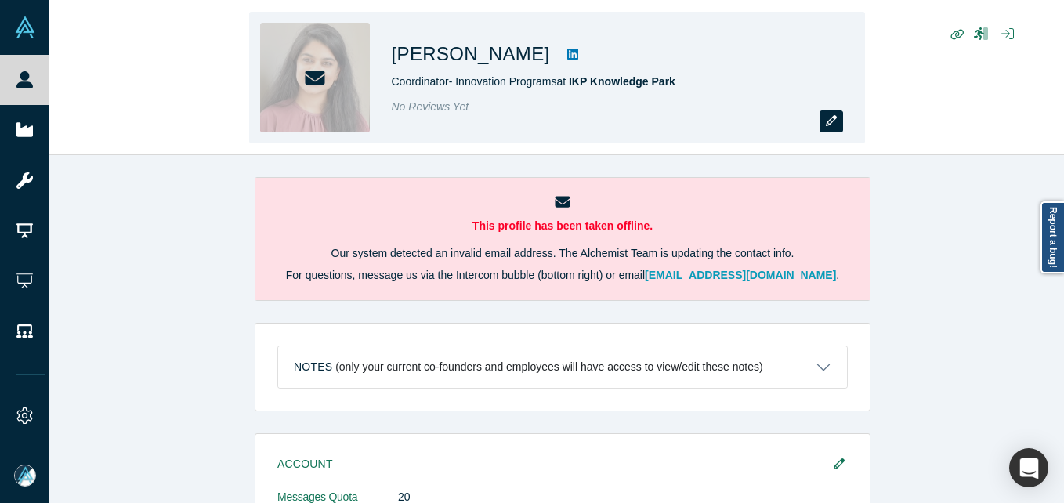
click at [838, 122] on button "button" at bounding box center [832, 121] width 24 height 22
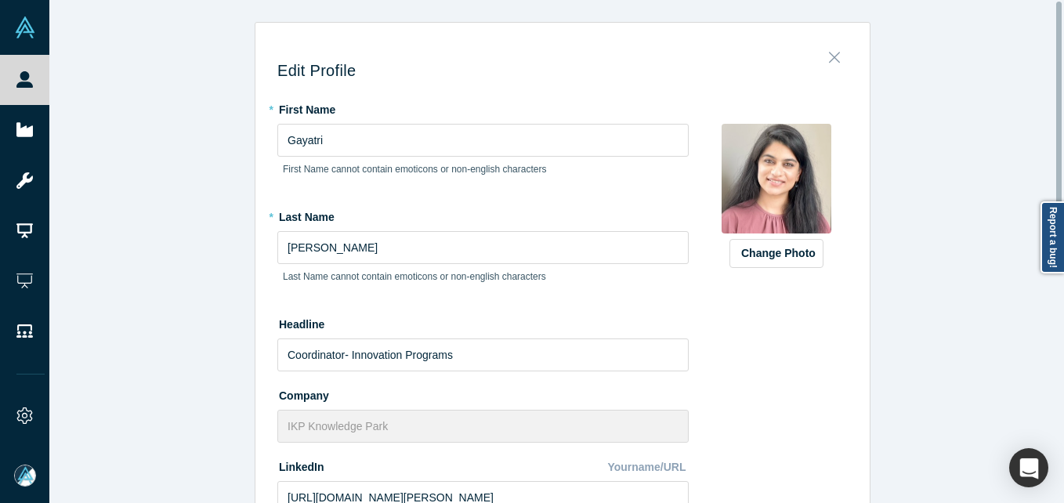
click at [829, 52] on icon "Close" at bounding box center [834, 57] width 11 height 17
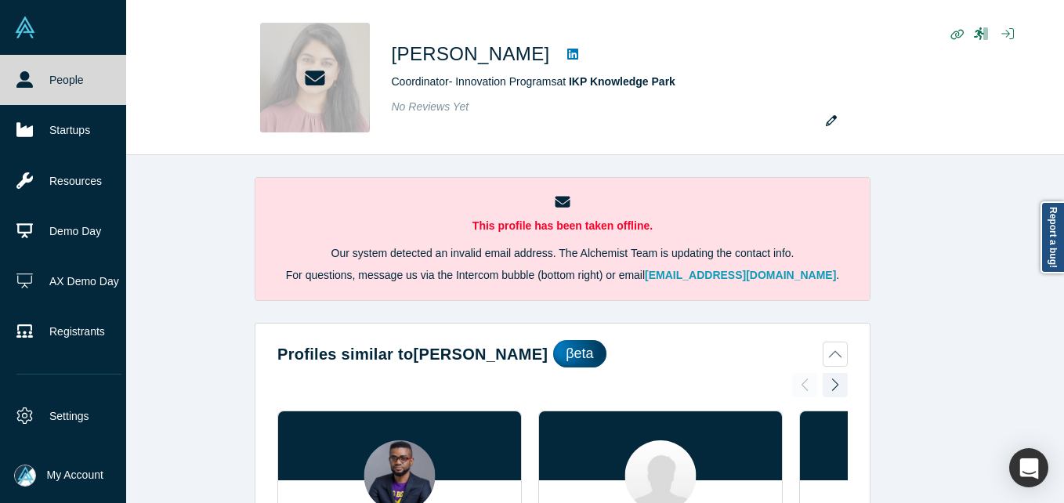
click at [56, 87] on div "[PERSON_NAME] Coordinator- Innovation Programs at IKP Knowledge Park No Reviews…" at bounding box center [556, 78] width 1015 height 154
click at [32, 73] on icon at bounding box center [24, 79] width 16 height 16
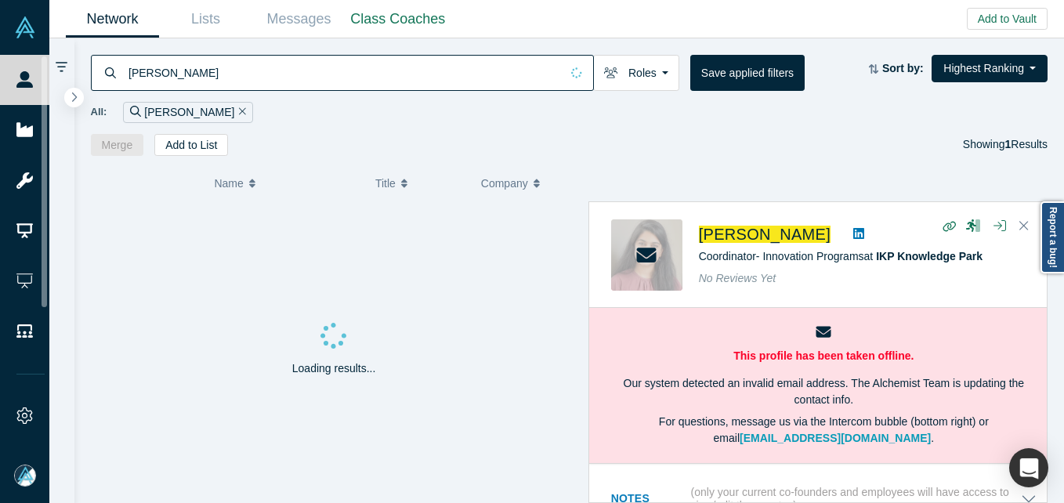
click at [260, 74] on input "[PERSON_NAME]" at bounding box center [343, 72] width 433 height 37
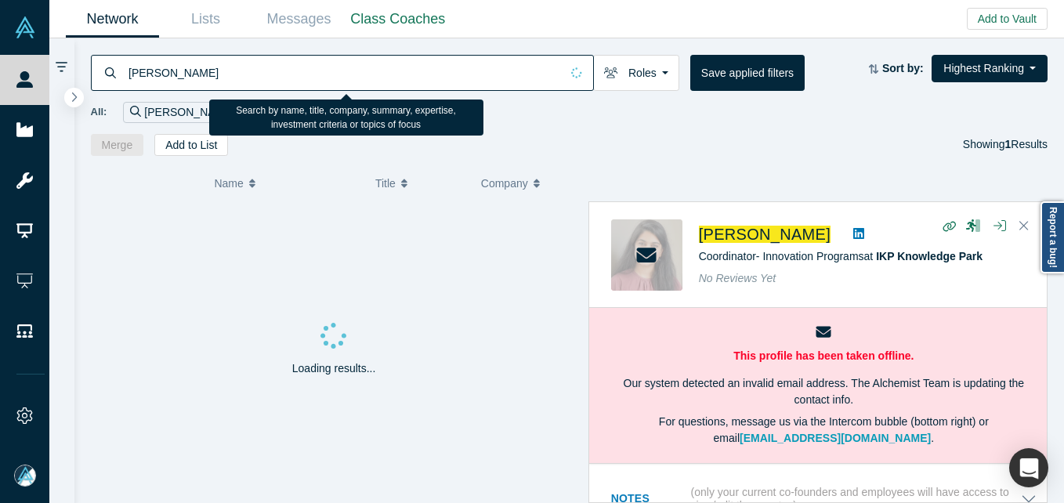
click at [260, 74] on input "[PERSON_NAME]" at bounding box center [343, 72] width 433 height 37
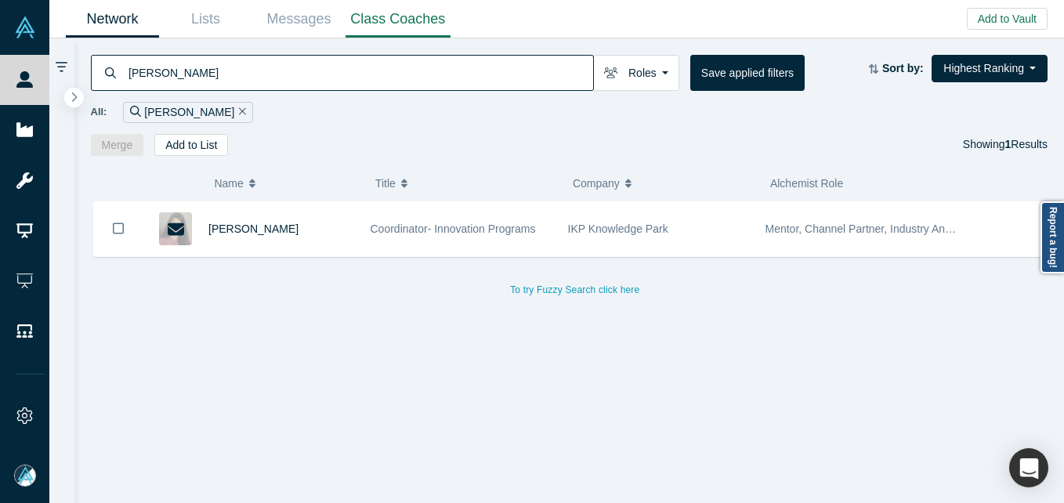
type input "[PERSON_NAME]"
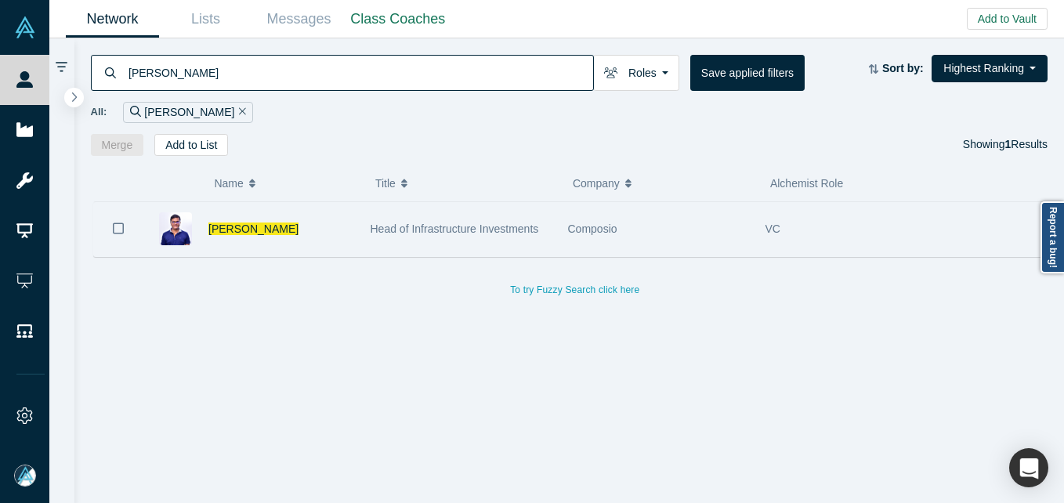
click at [259, 216] on div "[PERSON_NAME]" at bounding box center [281, 229] width 146 height 54
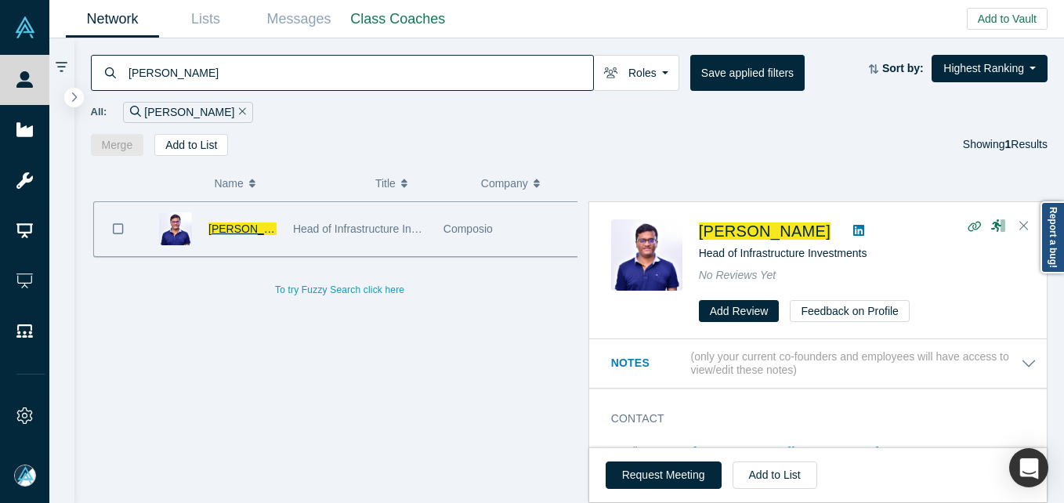
click at [259, 229] on span "[PERSON_NAME]" at bounding box center [253, 229] width 90 height 13
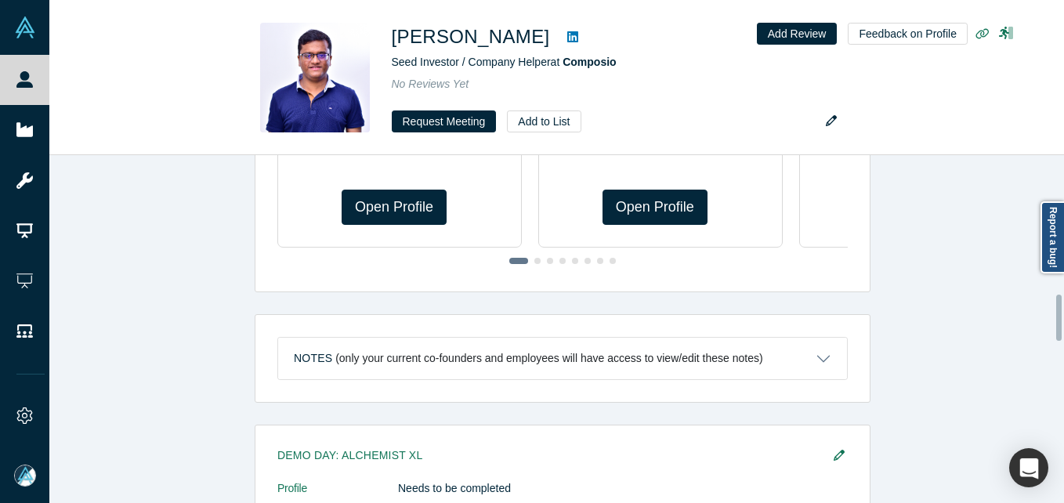
scroll to position [1051, 0]
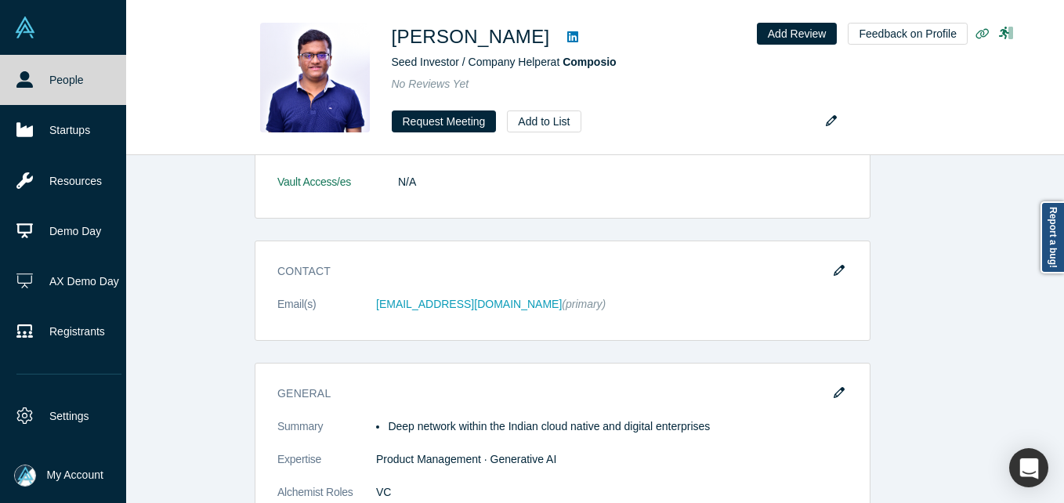
drag, startPoint x: 29, startPoint y: 86, endPoint x: 75, endPoint y: 2, distance: 95.8
click at [29, 86] on icon at bounding box center [24, 79] width 16 height 16
